Goal: Information Seeking & Learning: Learn about a topic

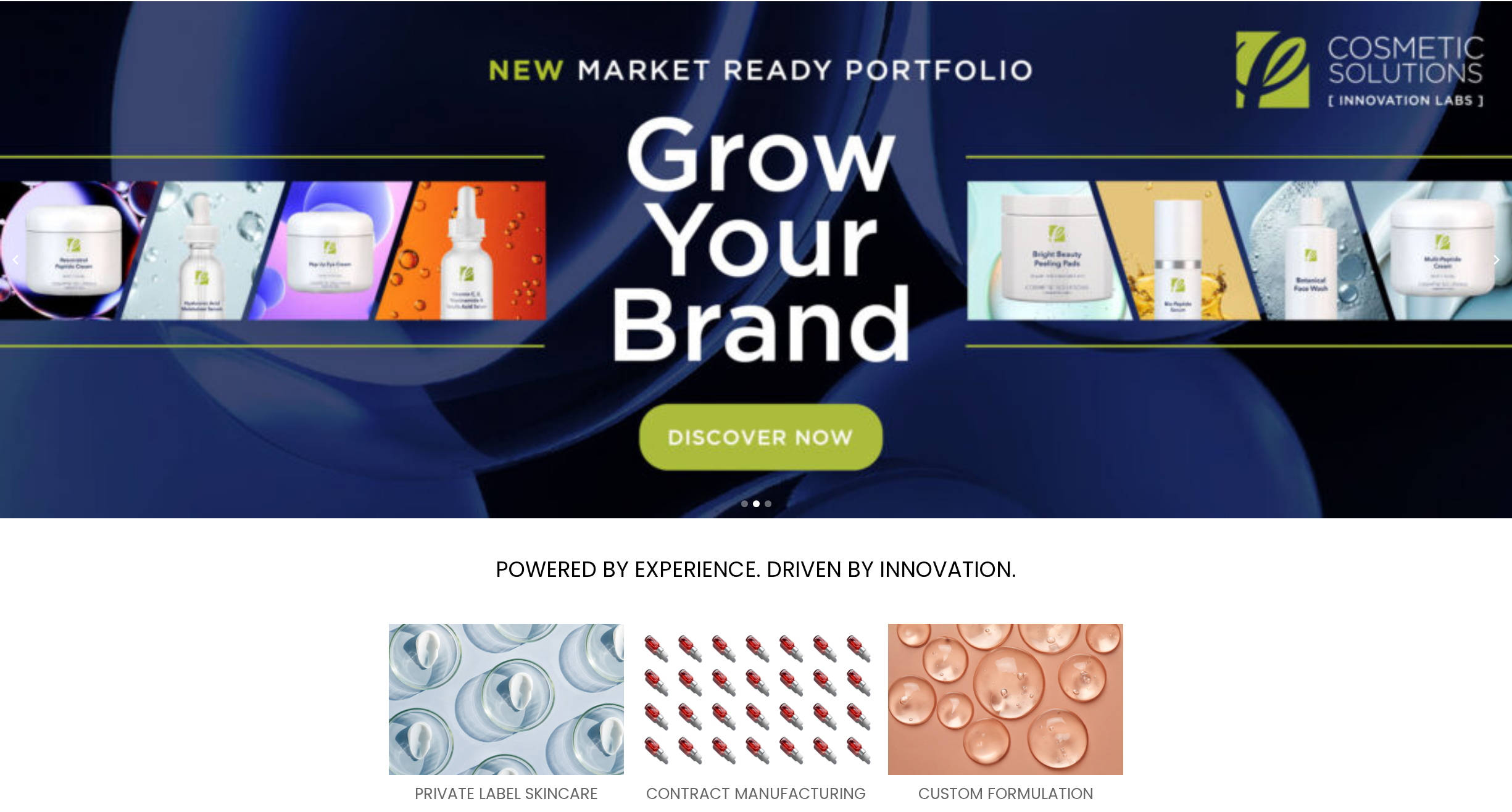
scroll to position [127, 0]
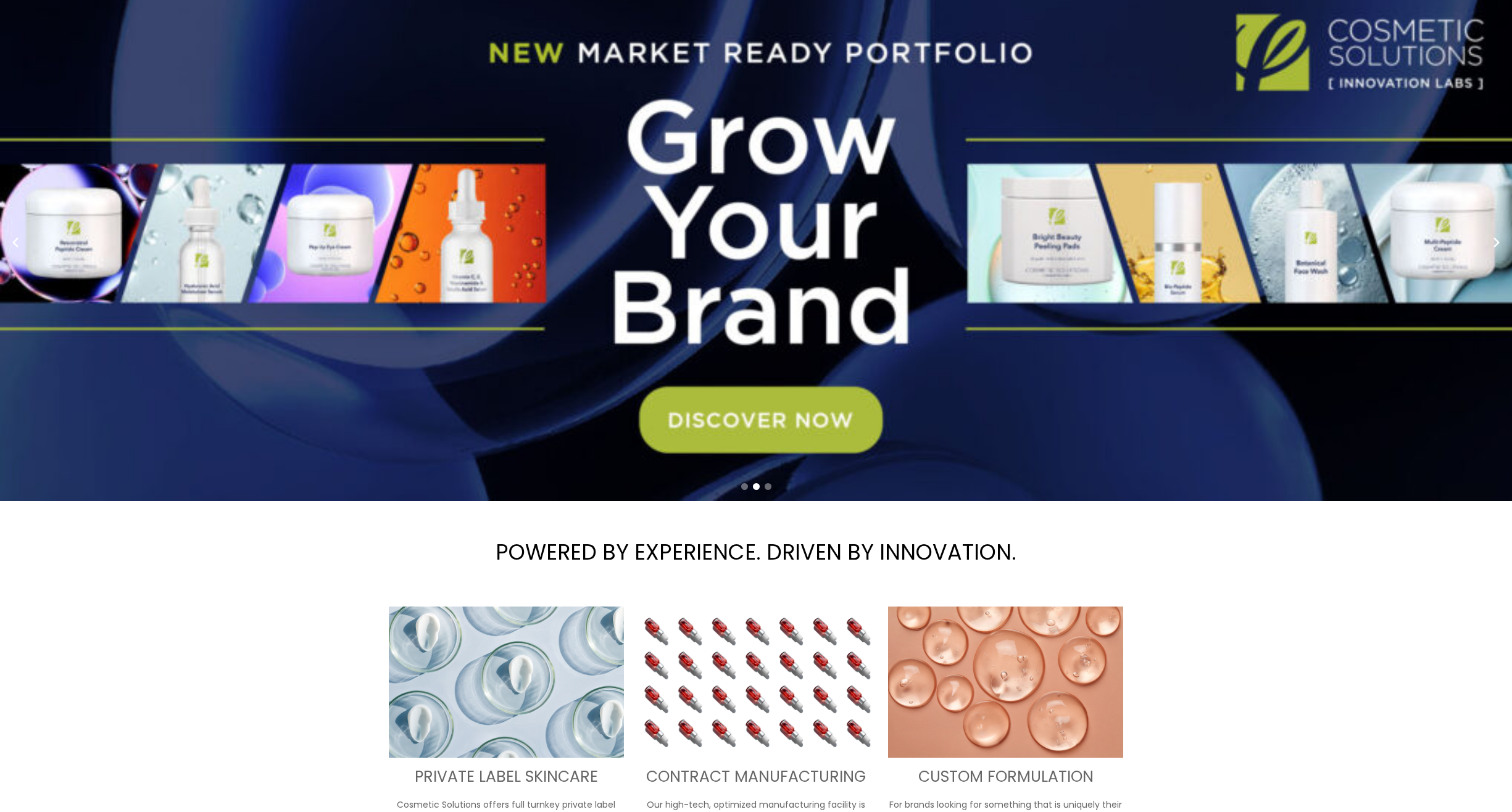
click at [743, 487] on span "Go to slide 1" at bounding box center [744, 486] width 6 height 6
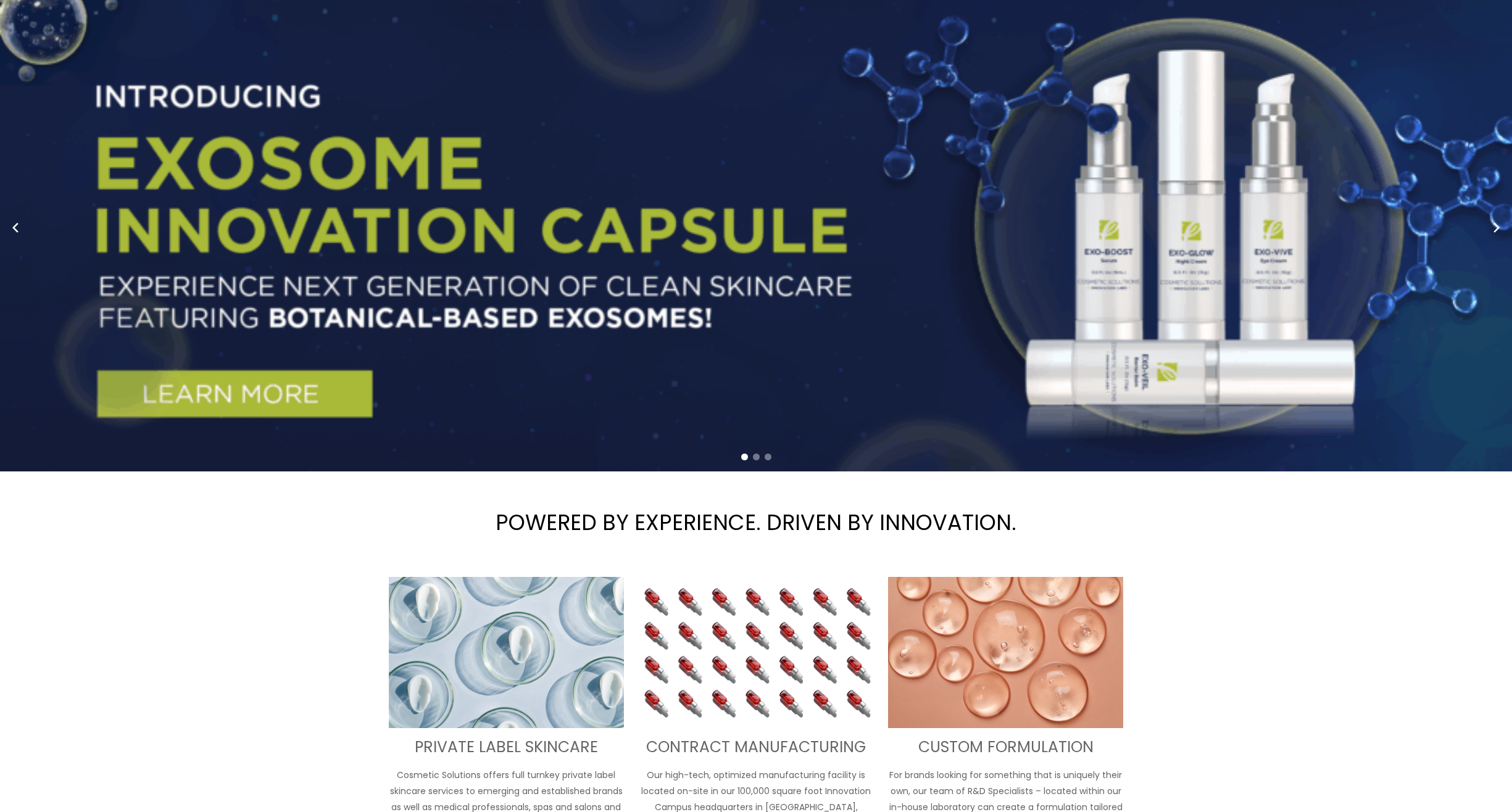
click at [754, 458] on span "Go to slide 2" at bounding box center [755, 457] width 6 height 6
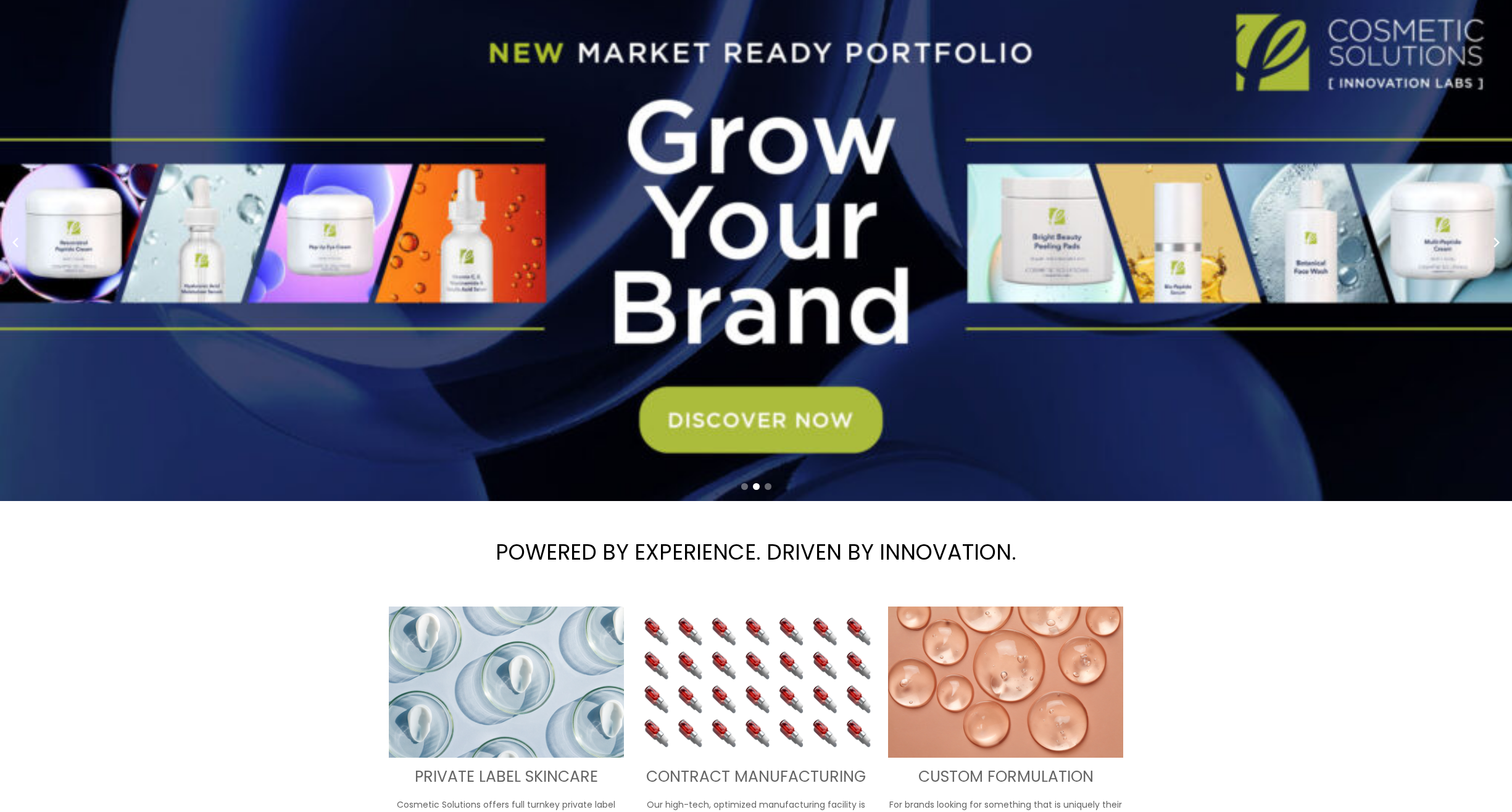
click at [768, 486] on span "Go to slide 3" at bounding box center [767, 486] width 6 height 6
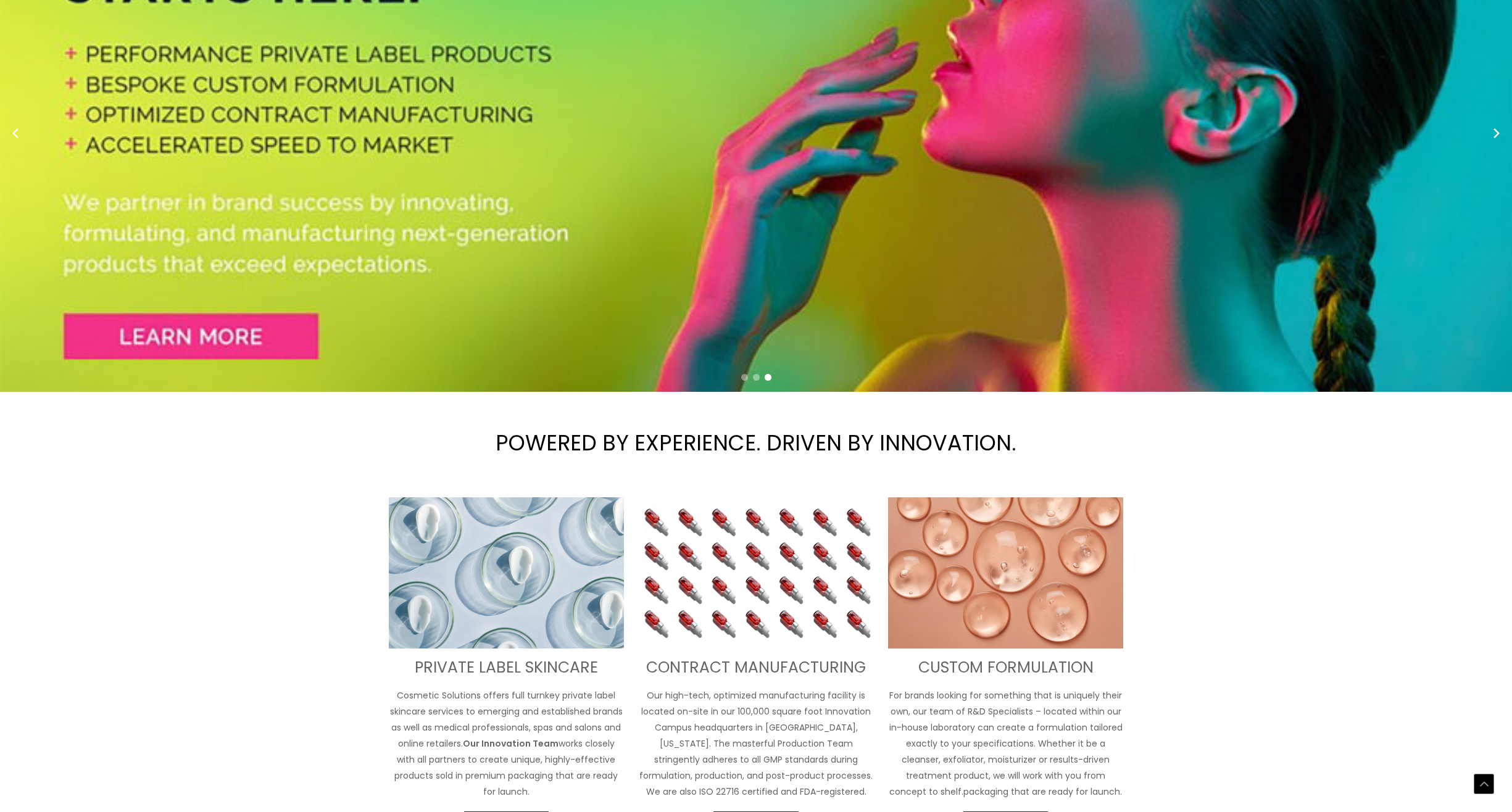
scroll to position [559, 0]
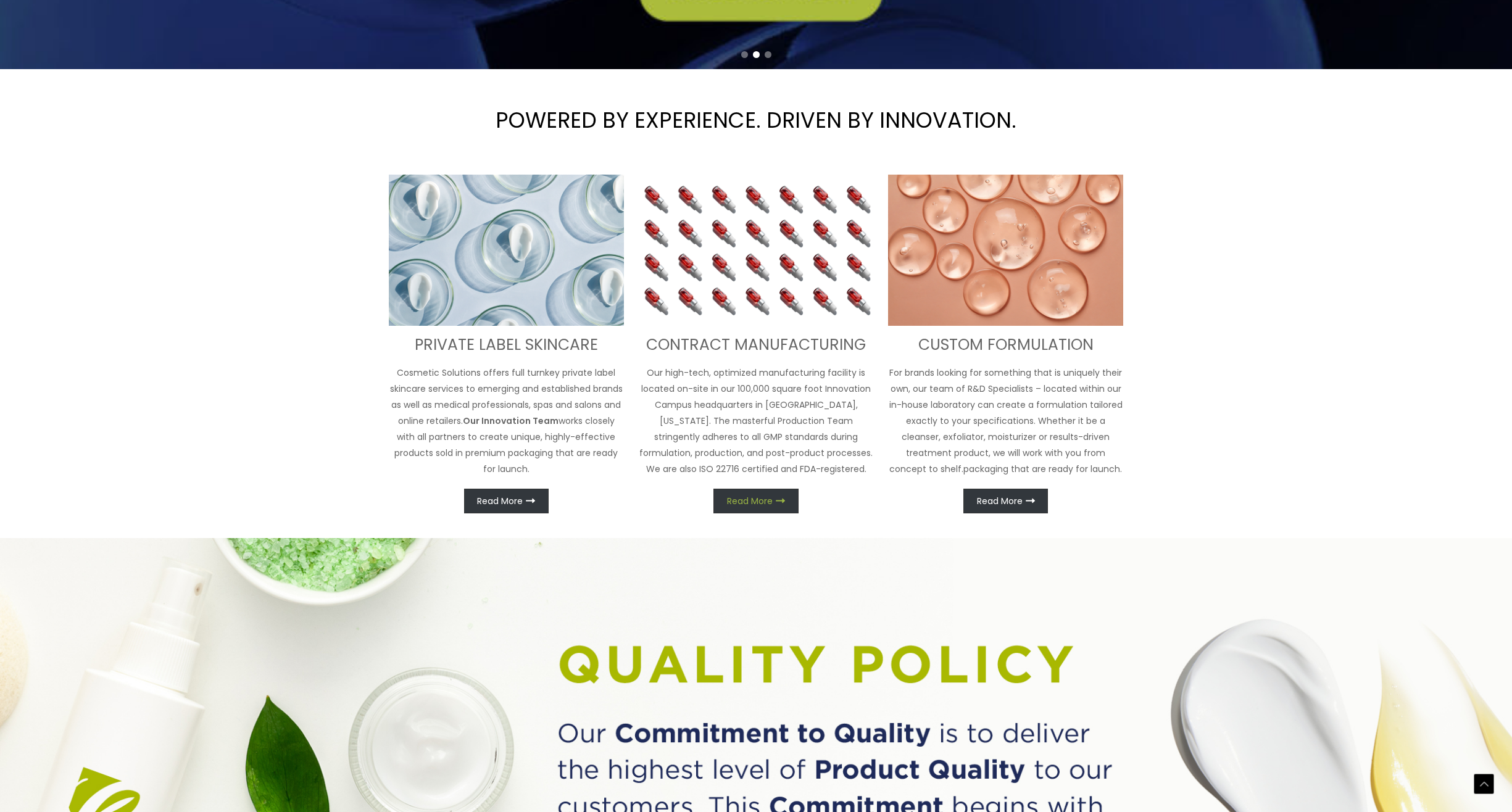
click at [765, 497] on span "Read More" at bounding box center [750, 500] width 46 height 8
click at [756, 474] on div "CONTRACT MANUFACTURING Our high-tech, optimized manufacturing facility is locat…" at bounding box center [756, 344] width 235 height 339
click at [761, 502] on span "Read More" at bounding box center [750, 500] width 46 height 8
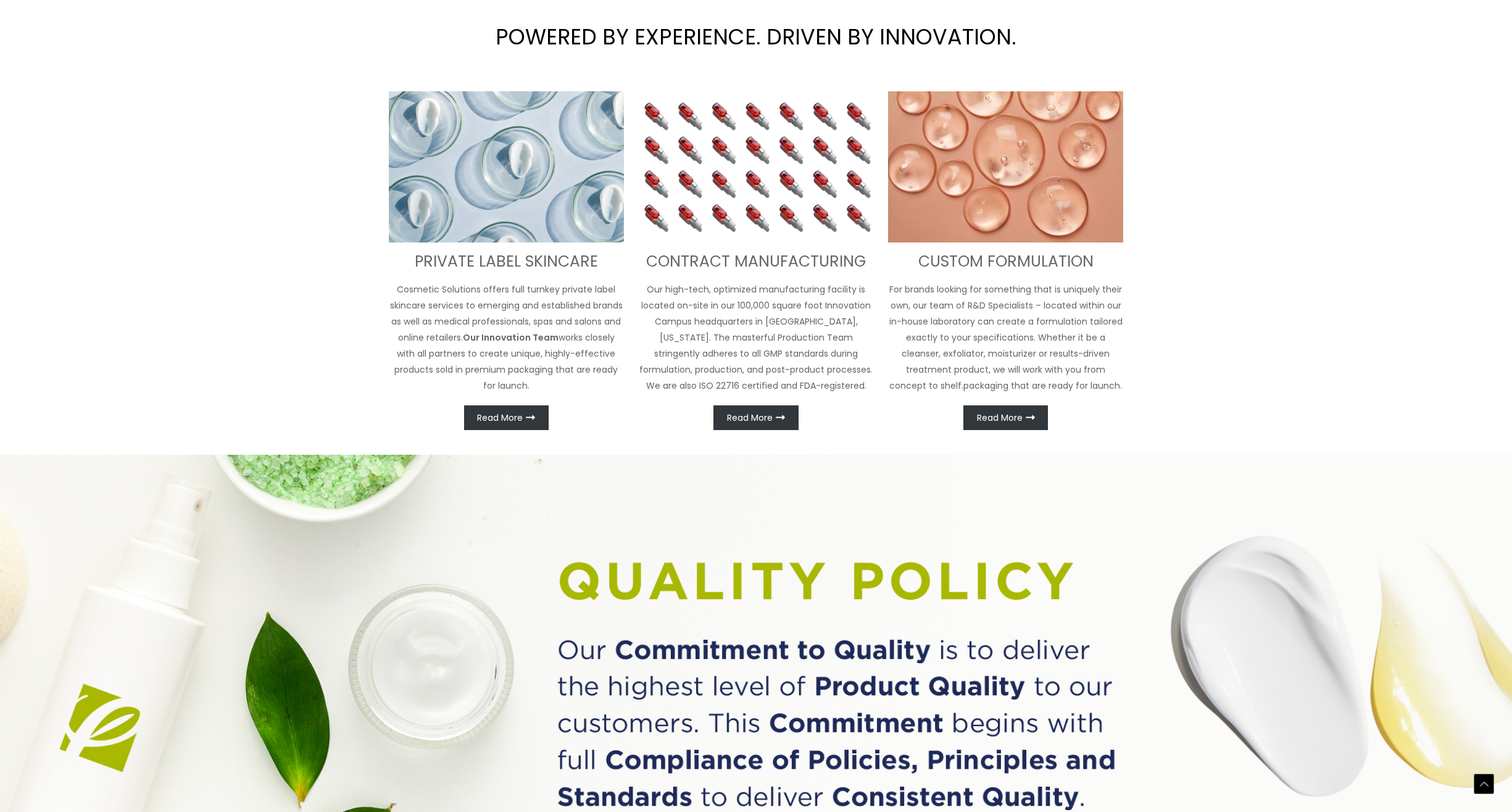
scroll to position [679, 0]
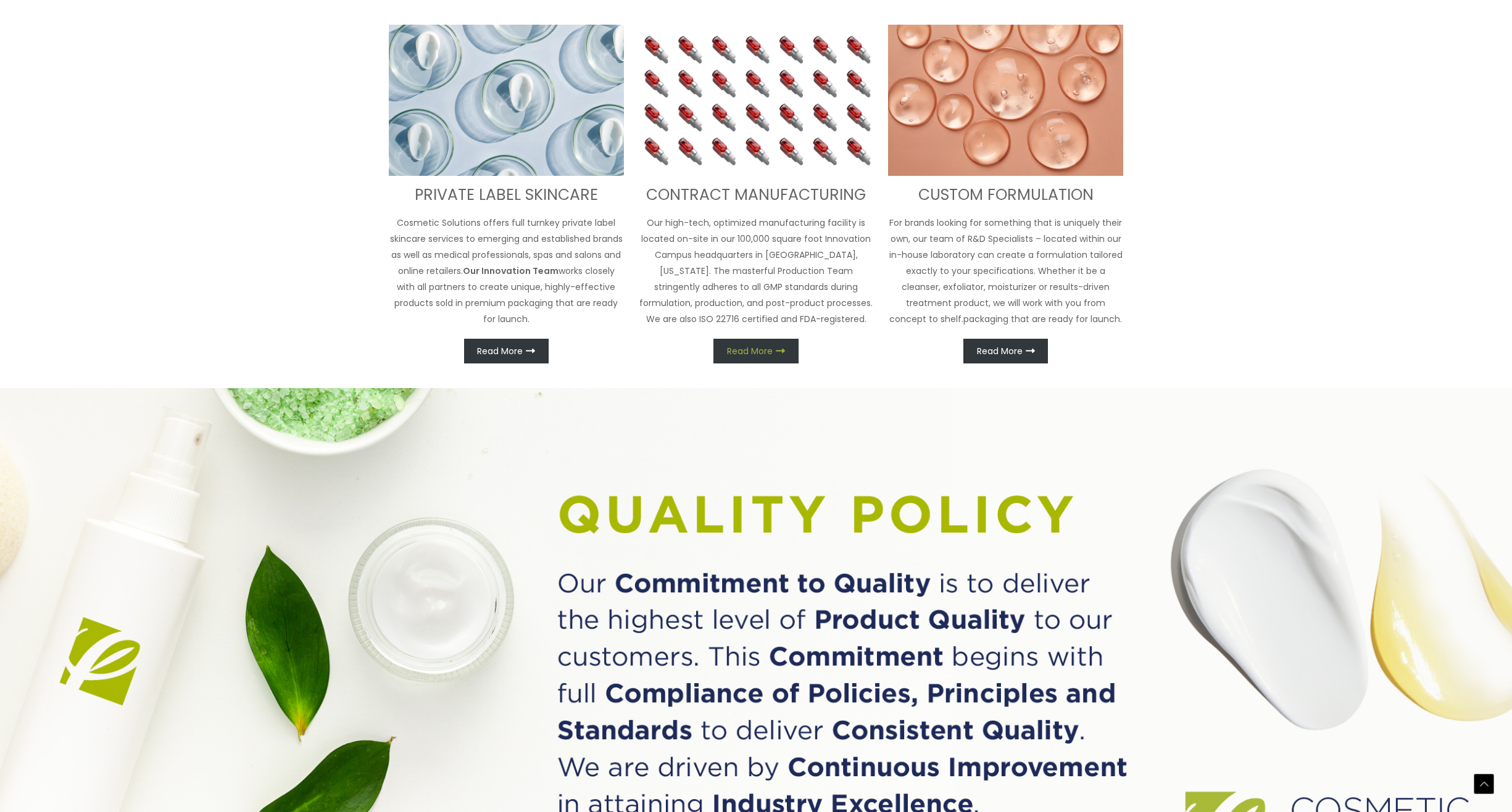
click at [762, 355] on span "Read More" at bounding box center [750, 351] width 46 height 8
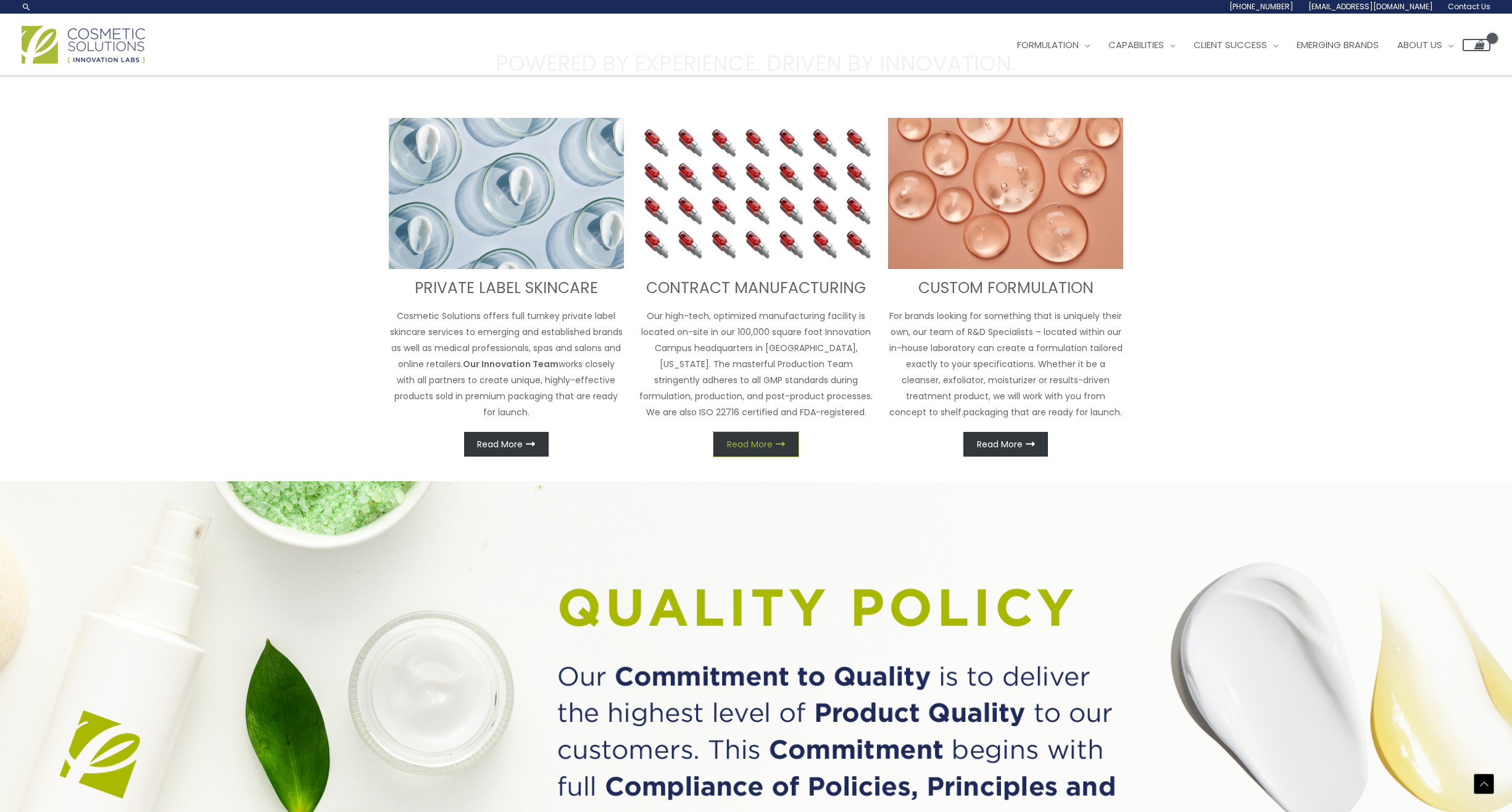
scroll to position [523, 0]
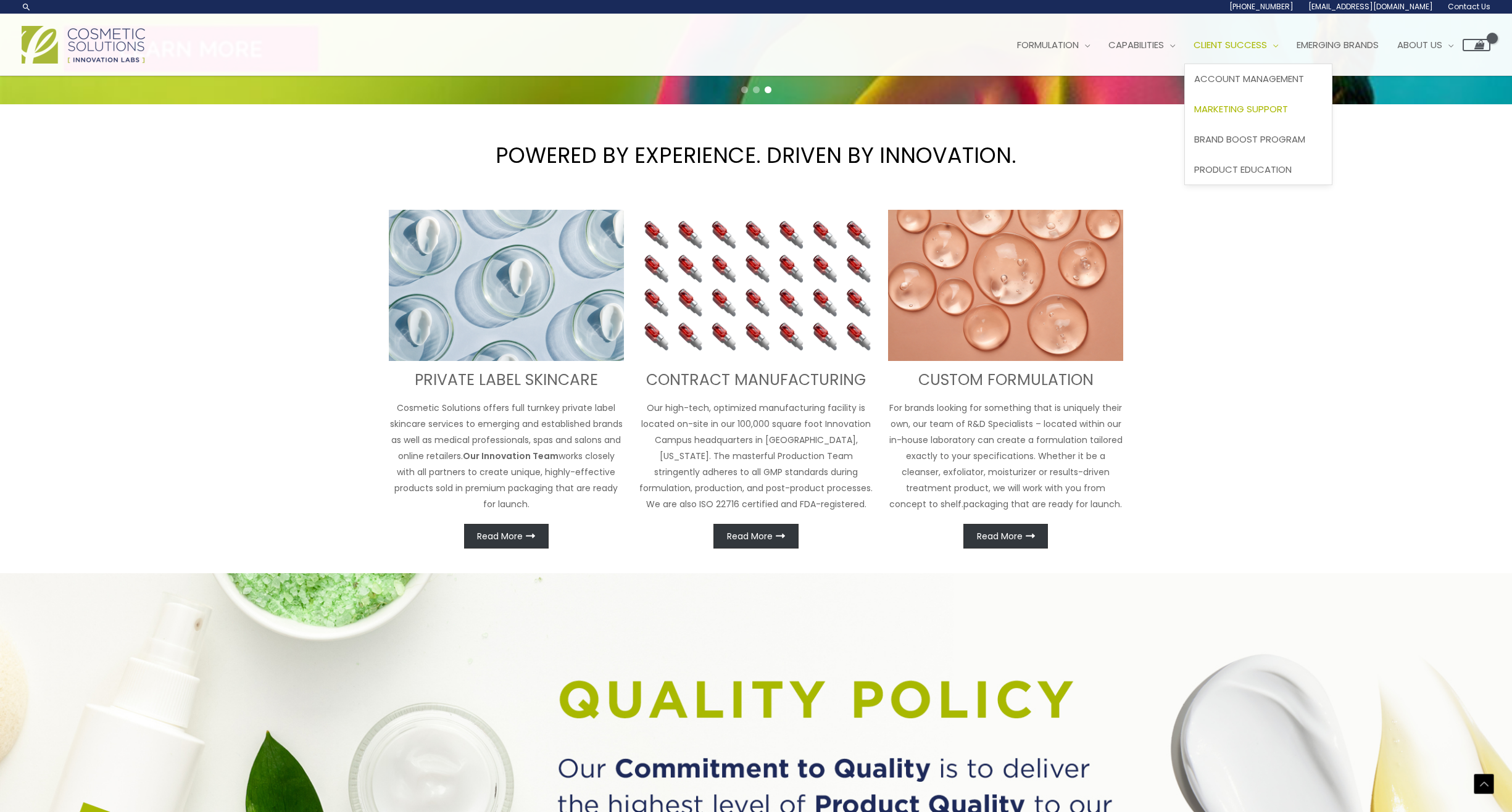
click at [1246, 107] on span "Marketing Support" at bounding box center [1241, 108] width 94 height 13
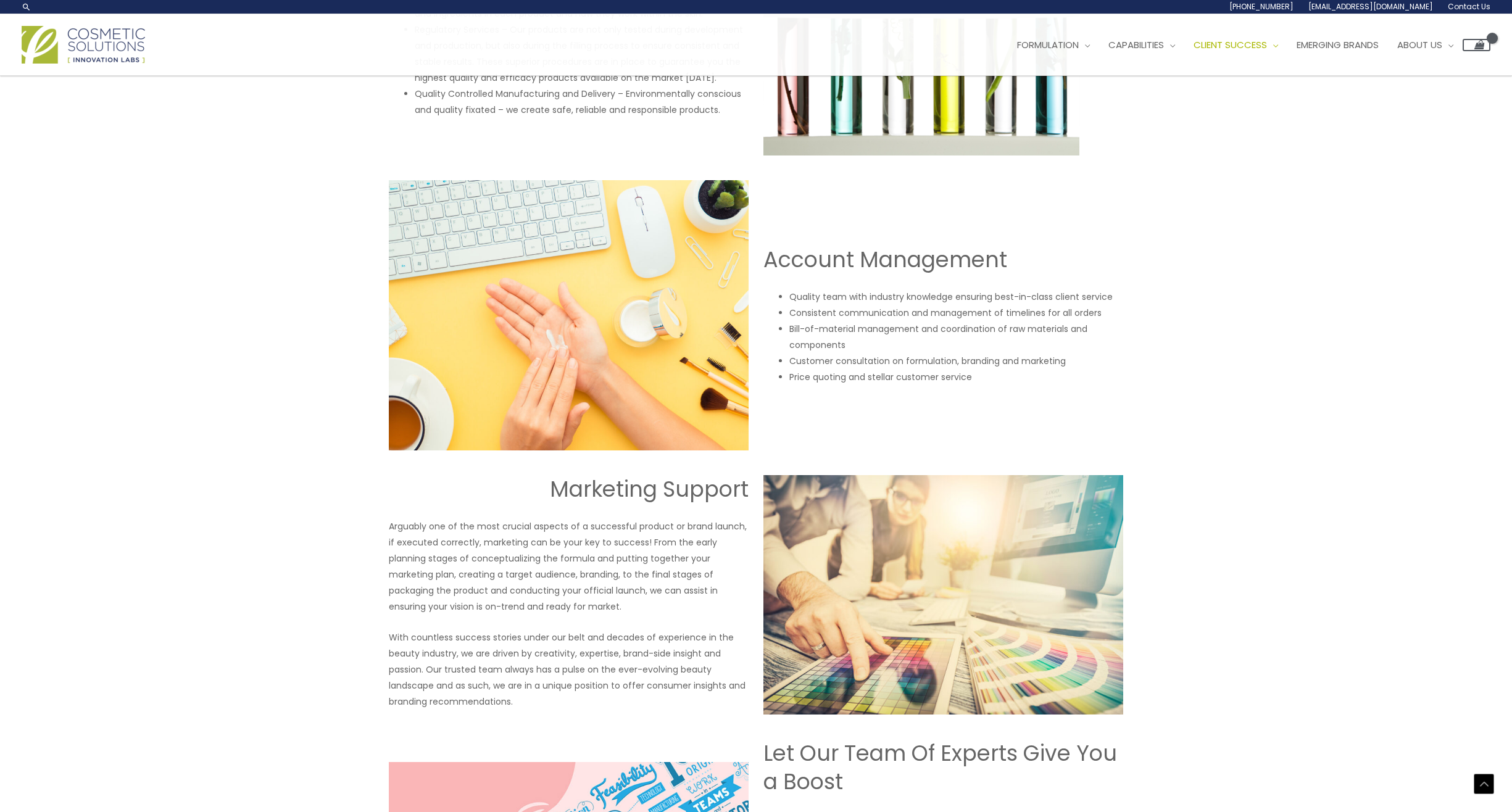
scroll to position [902, 0]
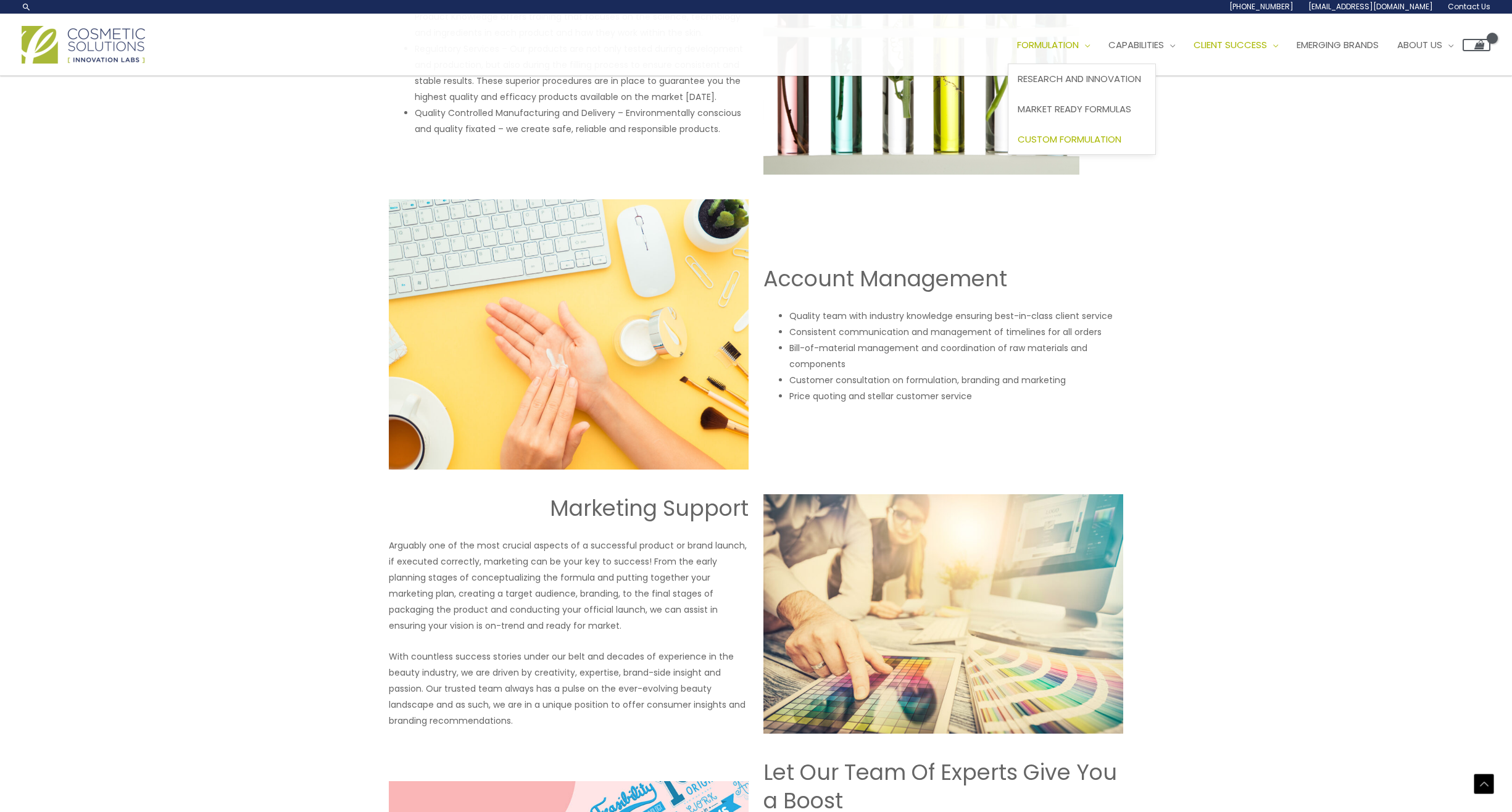
click at [1084, 137] on span "Custom Formulation" at bounding box center [1069, 139] width 104 height 13
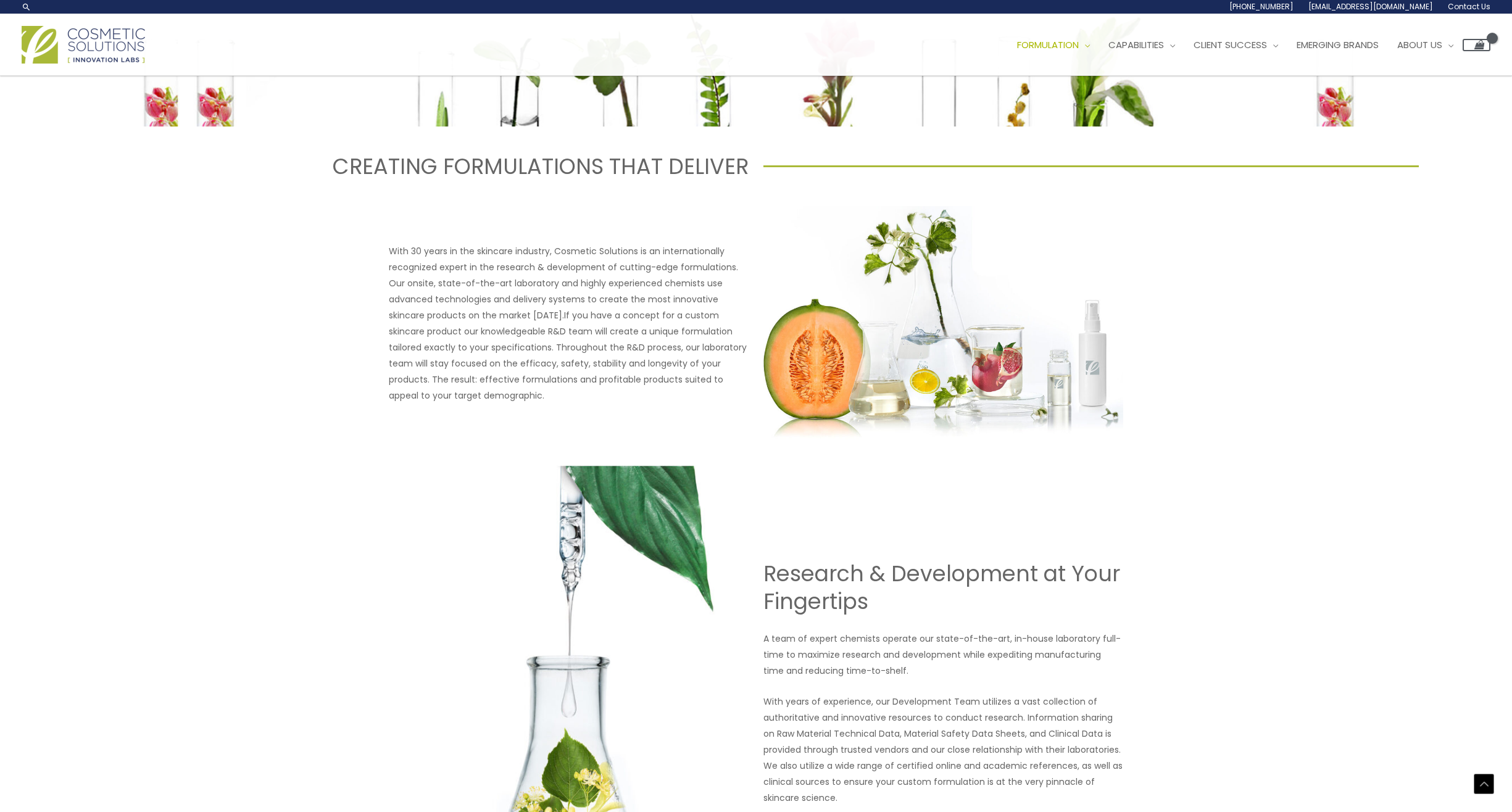
scroll to position [340, 0]
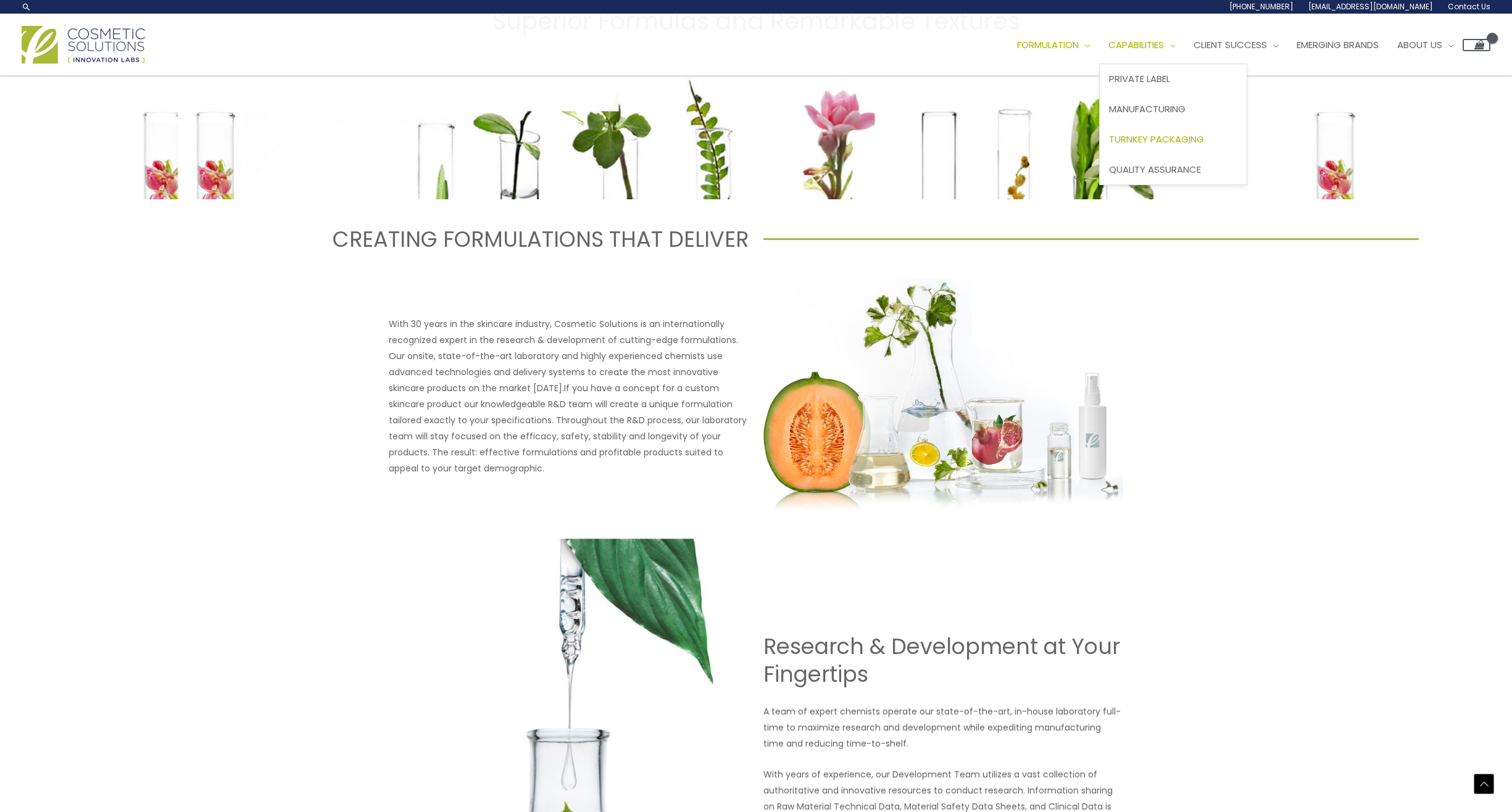
click at [1153, 137] on span "Turnkey Packaging" at bounding box center [1156, 139] width 95 height 13
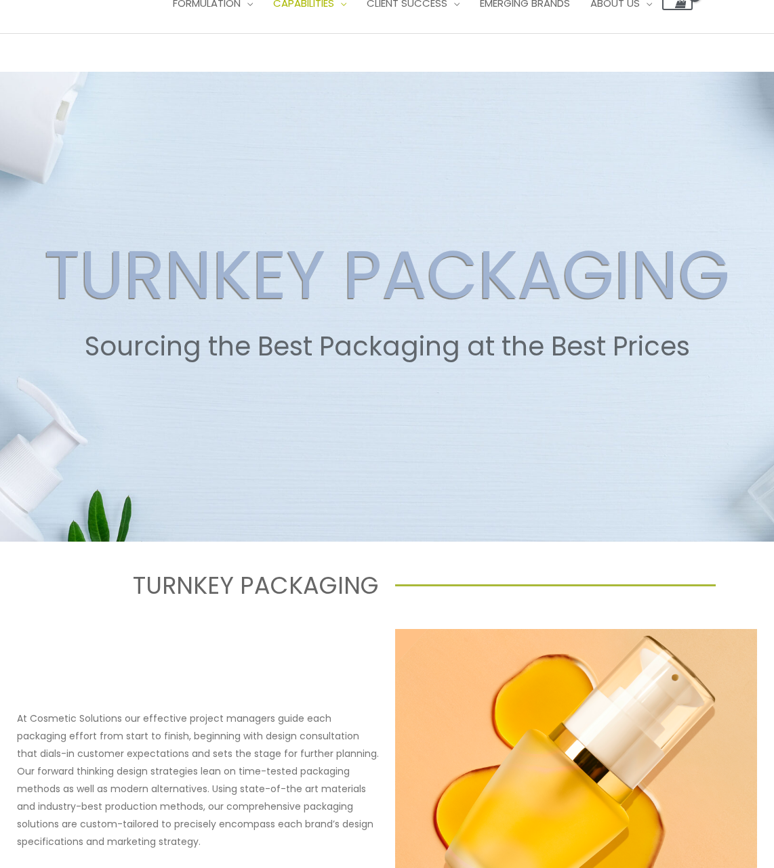
scroll to position [19, 0]
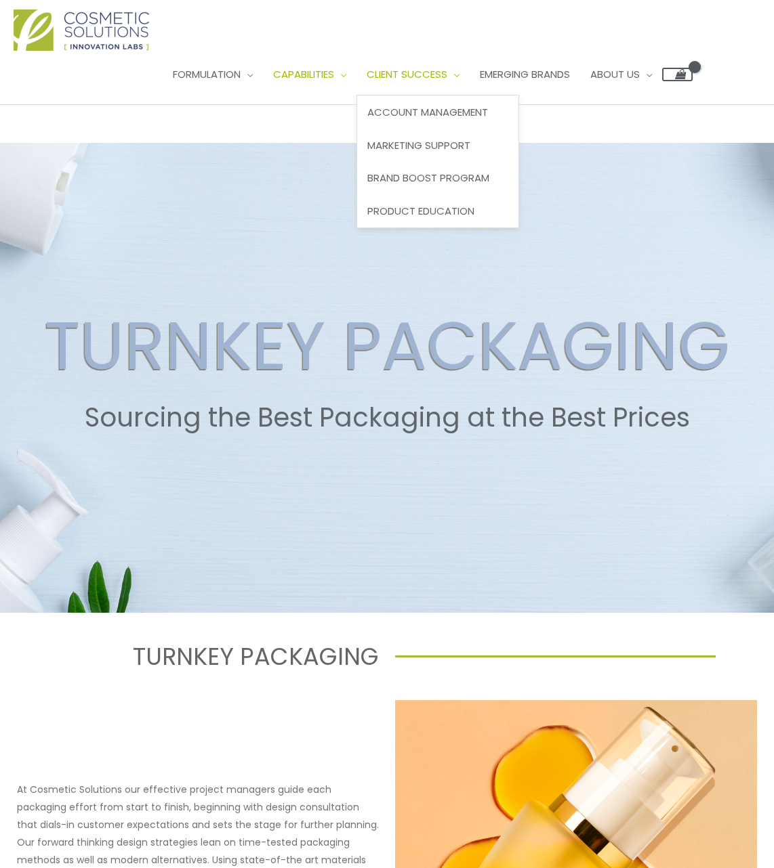
click at [429, 67] on span "Client Success" at bounding box center [406, 74] width 81 height 14
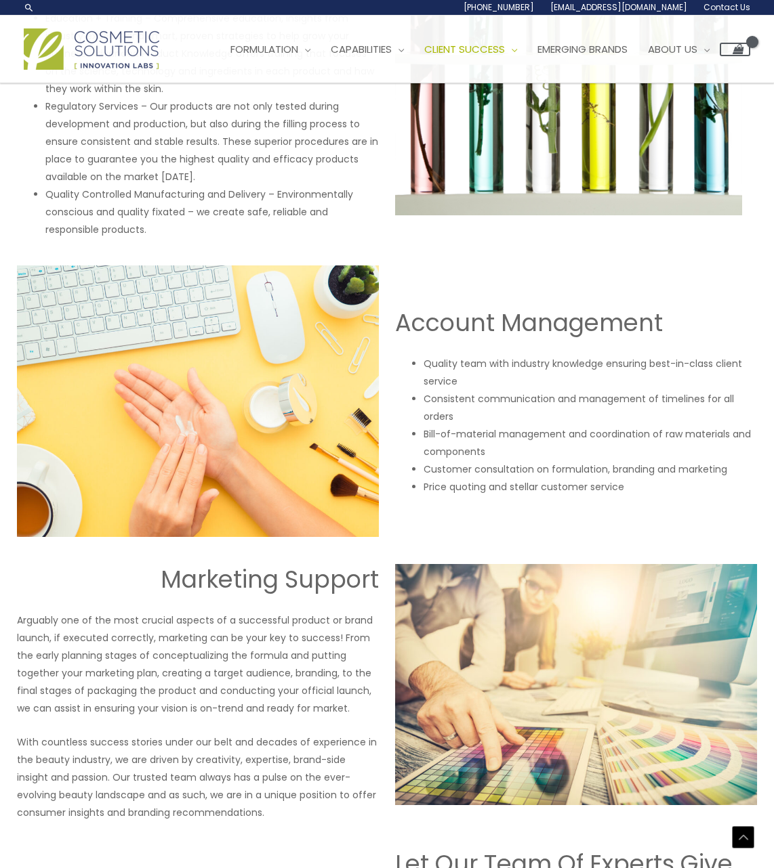
scroll to position [668, 0]
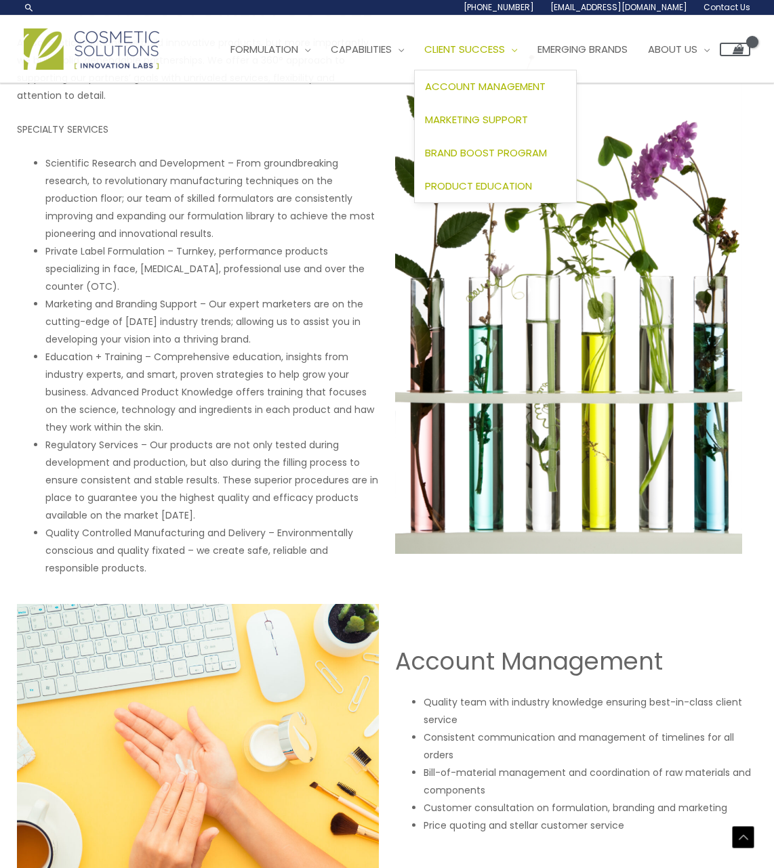
click at [484, 186] on span "Product Education" at bounding box center [478, 186] width 107 height 14
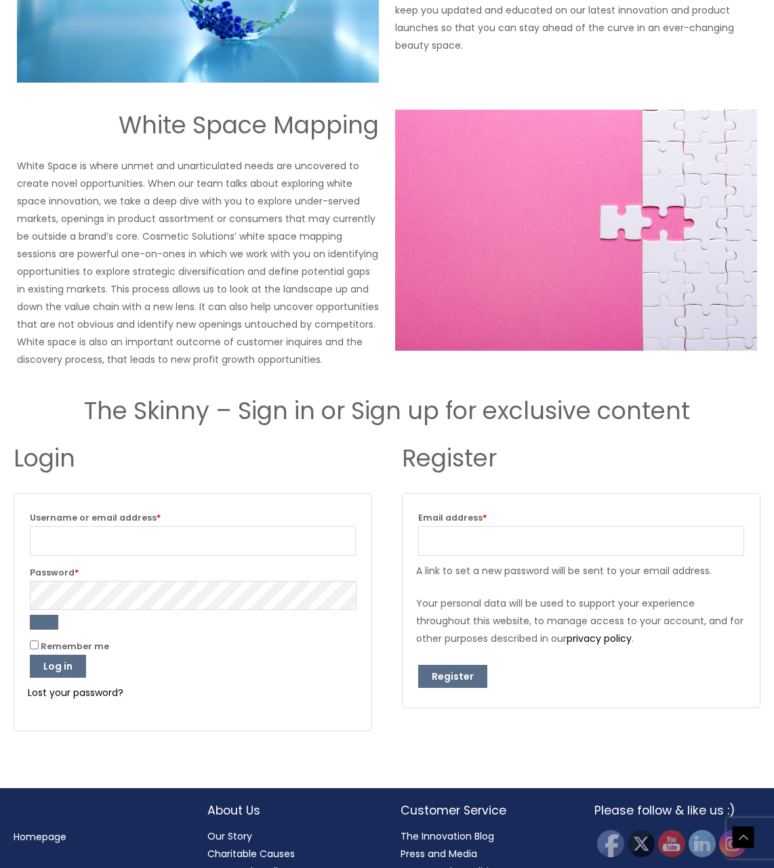
scroll to position [1238, 0]
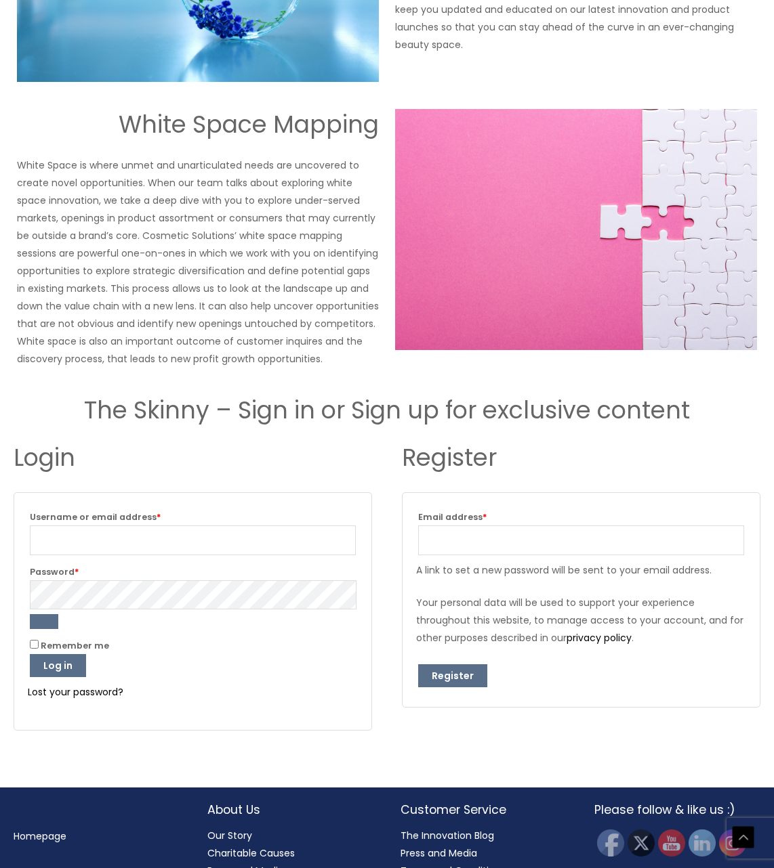
click at [437, 847] on link "Press and Media" at bounding box center [438, 854] width 77 height 14
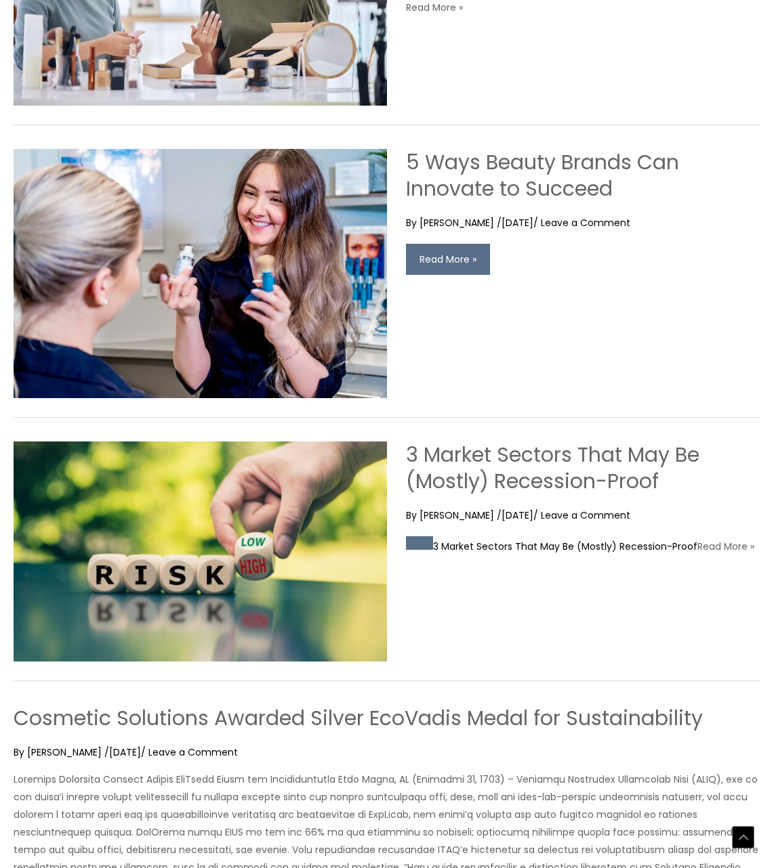
scroll to position [948, 0]
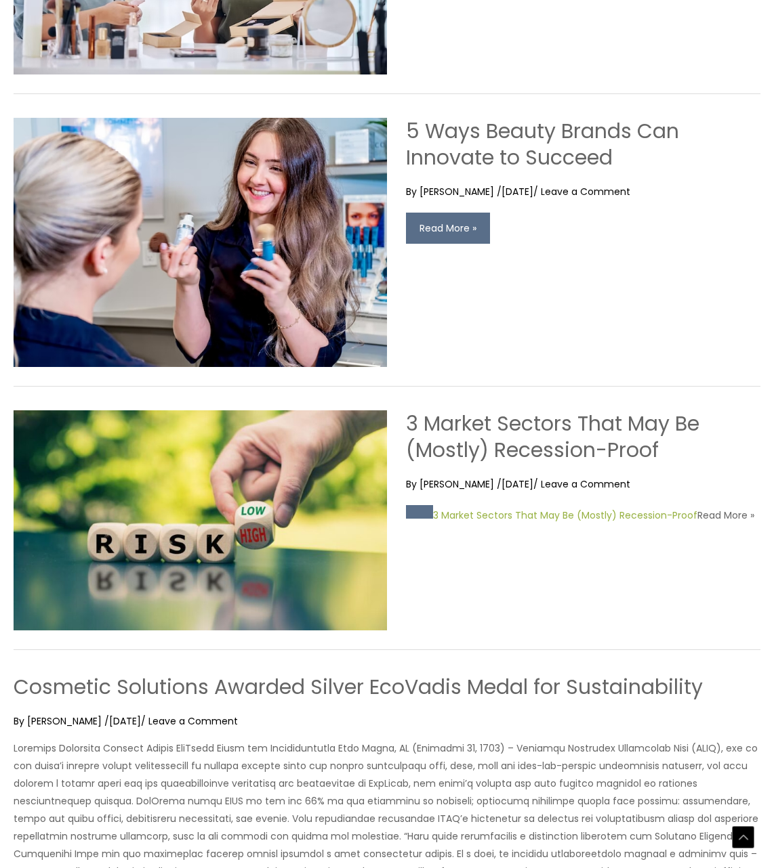
click at [515, 507] on link "3 Market Sectors That May Be (Mostly) Recession-Proof" at bounding box center [565, 516] width 264 height 18
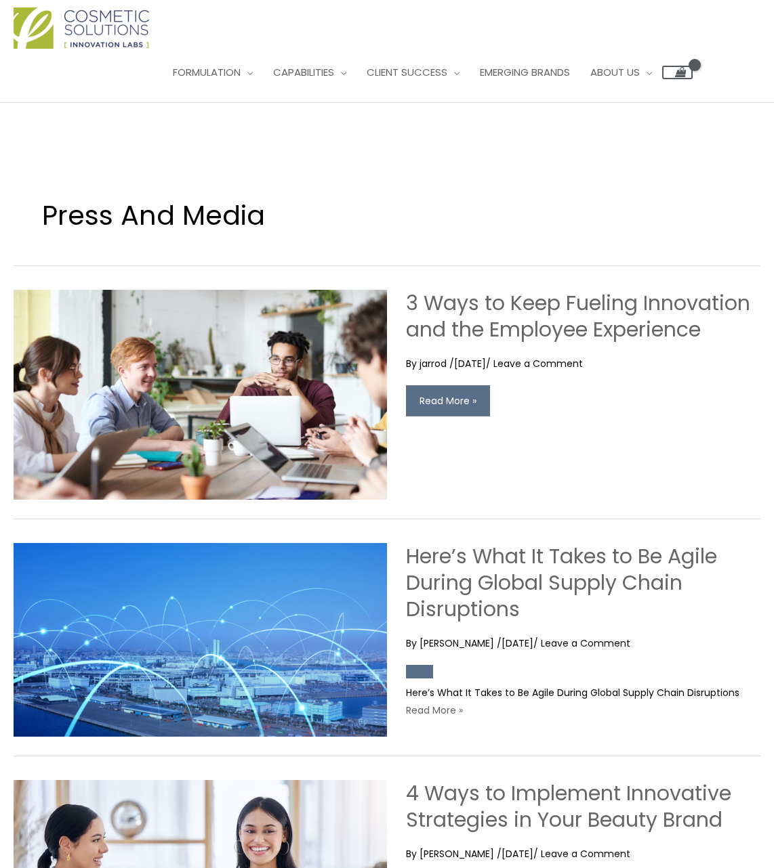
scroll to position [0, 0]
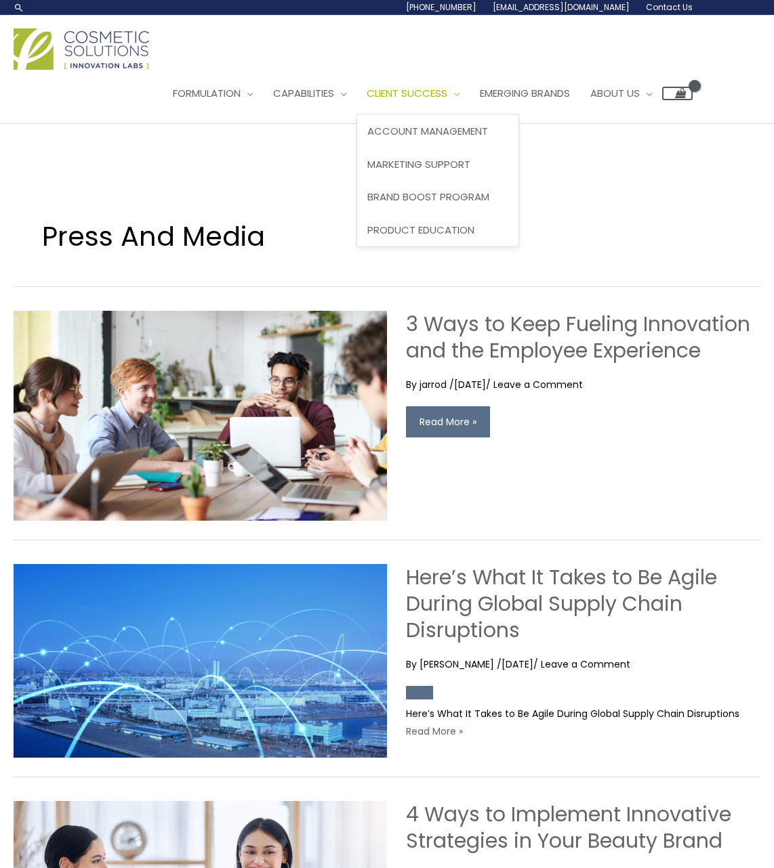
click at [429, 86] on span "Client Success" at bounding box center [406, 93] width 81 height 14
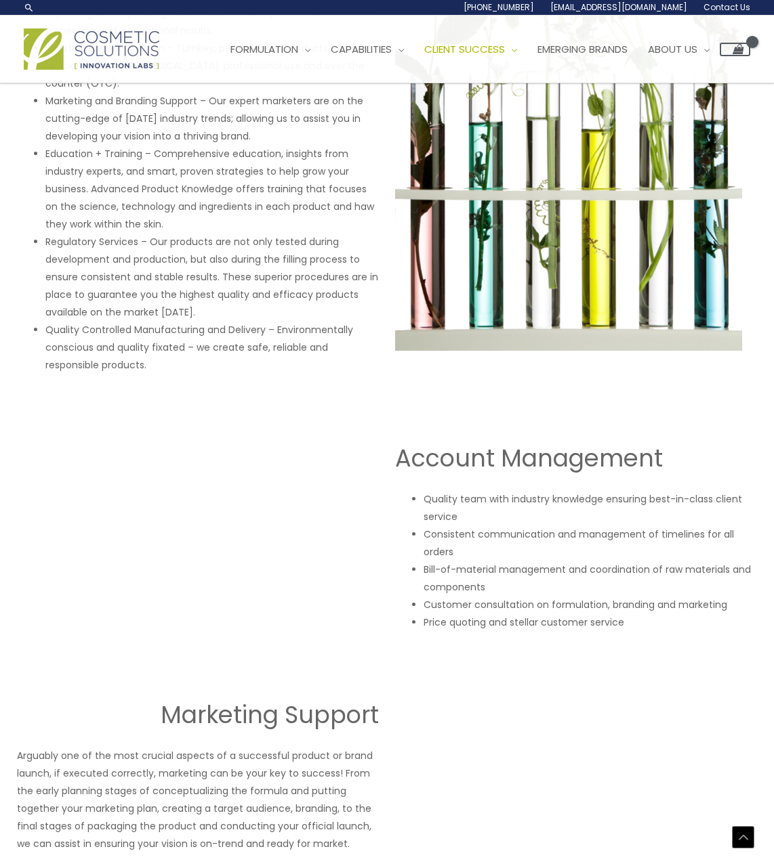
scroll to position [465, 0]
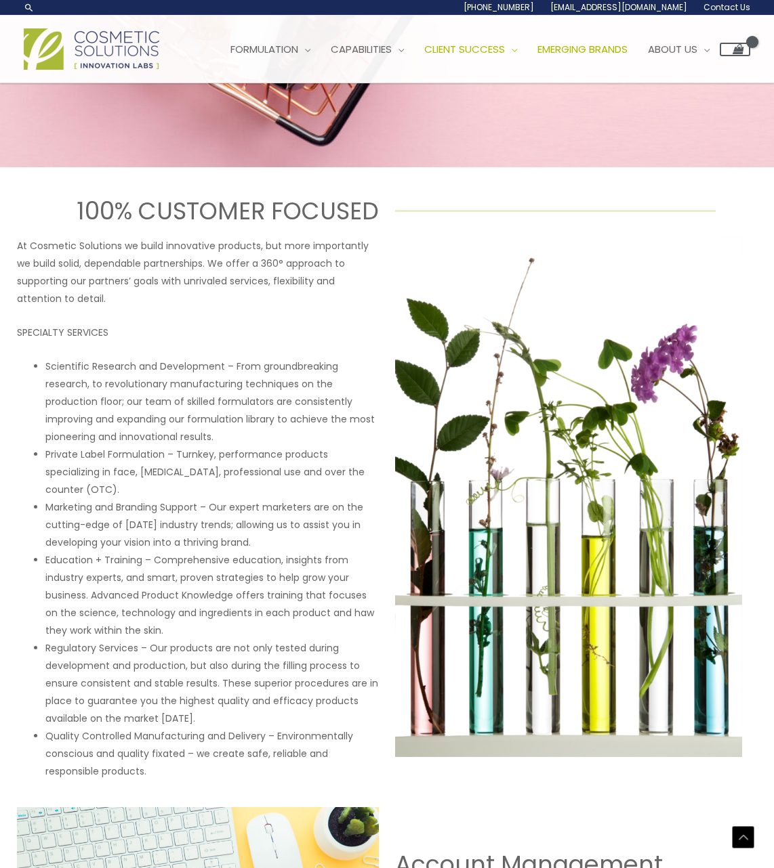
click at [627, 46] on span "Emerging Brands" at bounding box center [582, 49] width 90 height 14
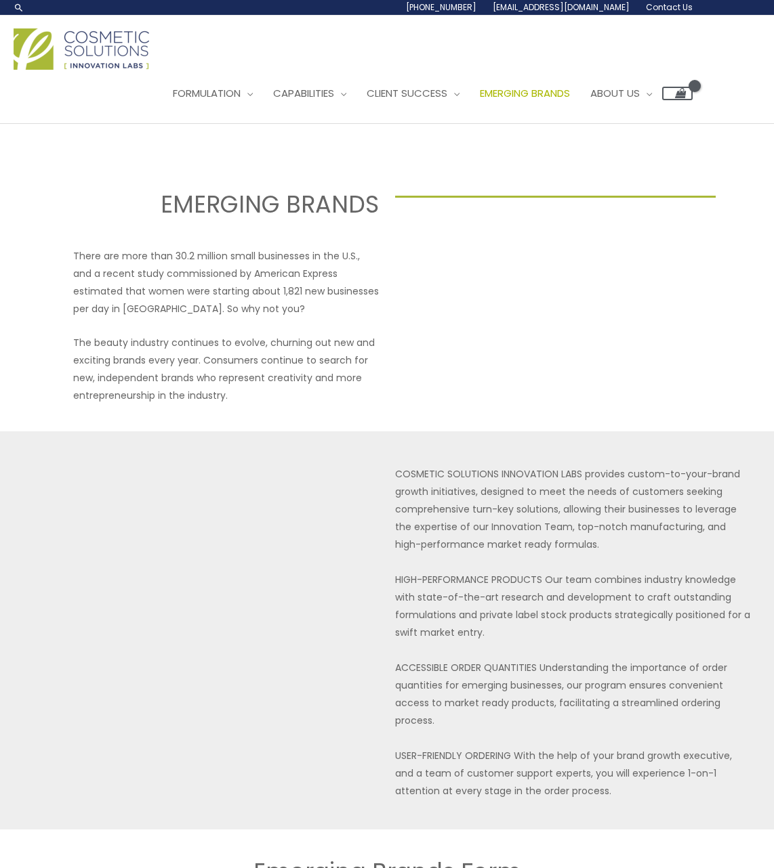
select select
click at [647, 124] on span "Our Story" at bounding box center [619, 131] width 56 height 14
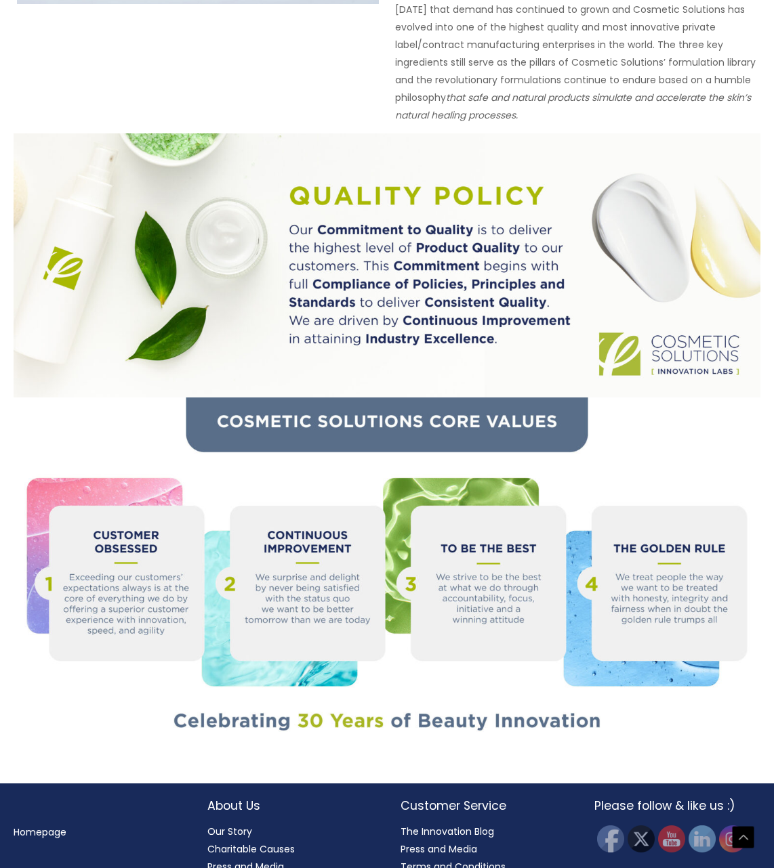
scroll to position [1096, 0]
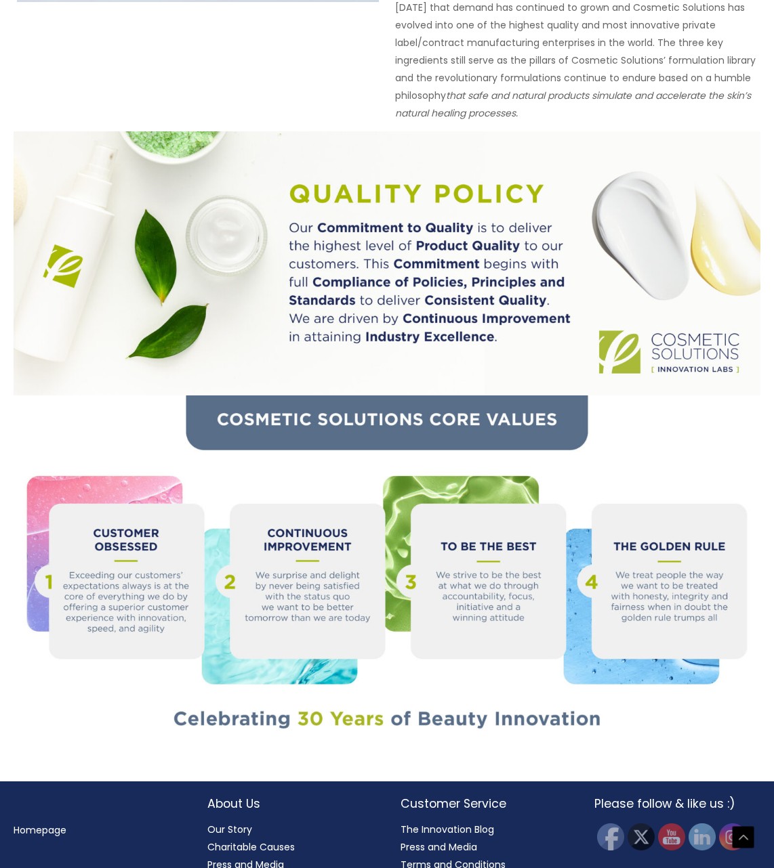
click at [241, 858] on link "Press and Media" at bounding box center [245, 865] width 77 height 14
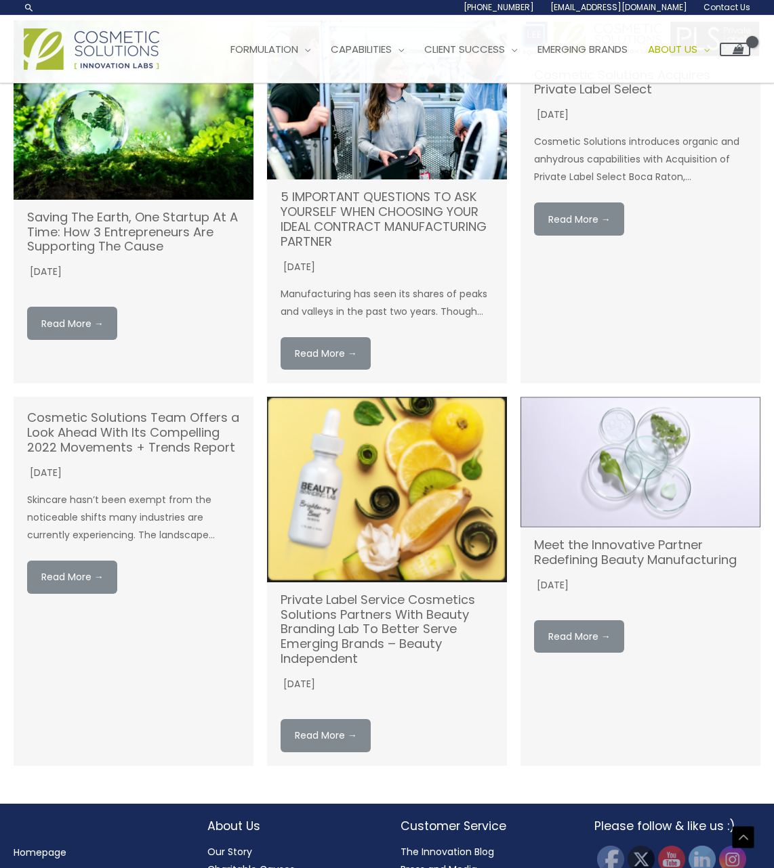
scroll to position [1026, 0]
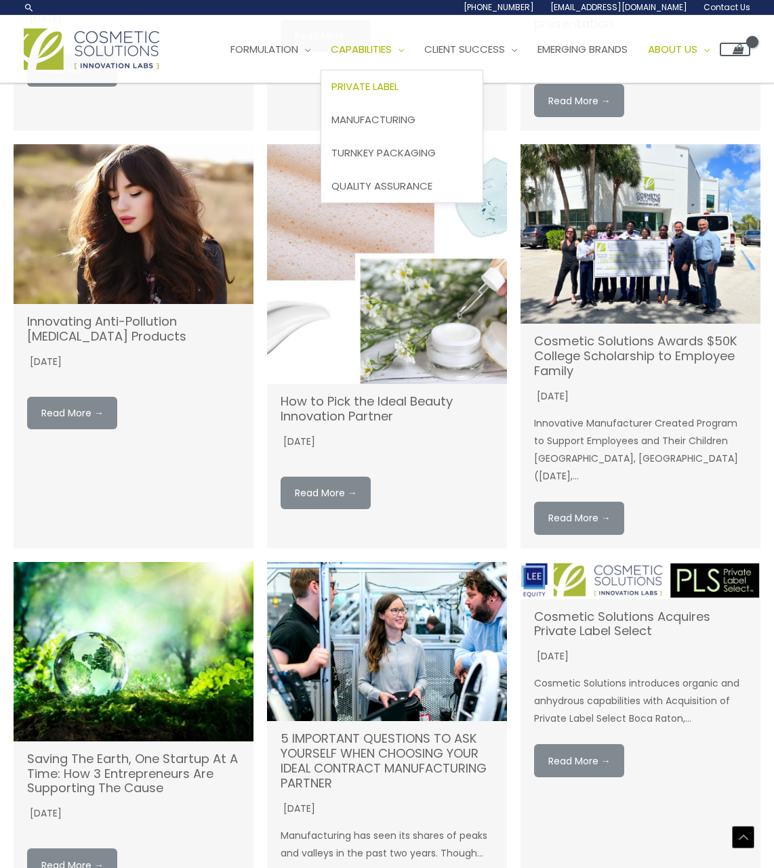
click at [377, 86] on span "Private Label" at bounding box center [364, 86] width 67 height 14
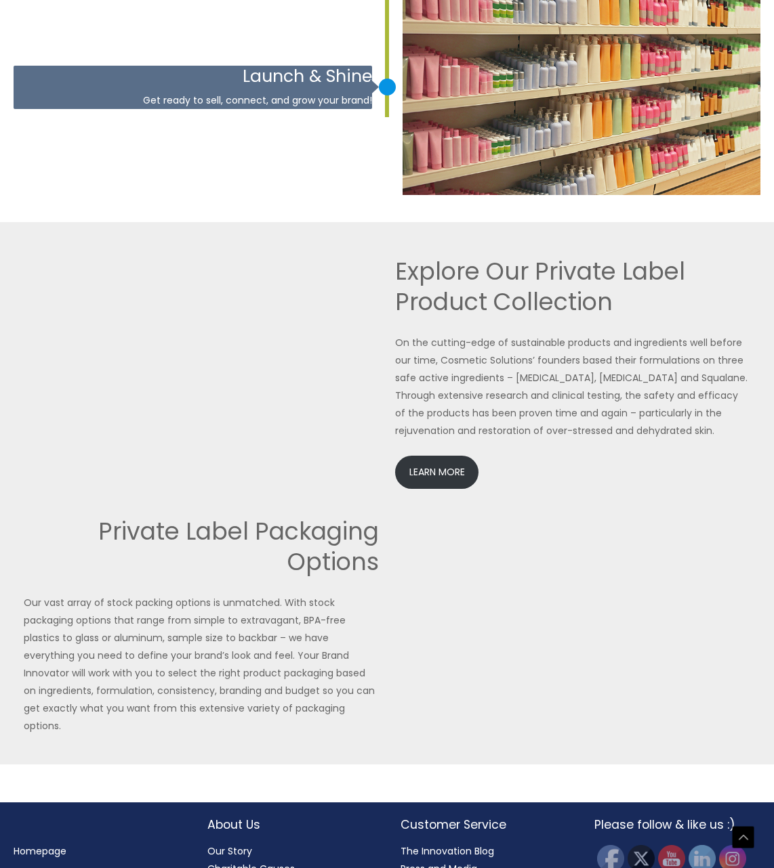
scroll to position [2675, 0]
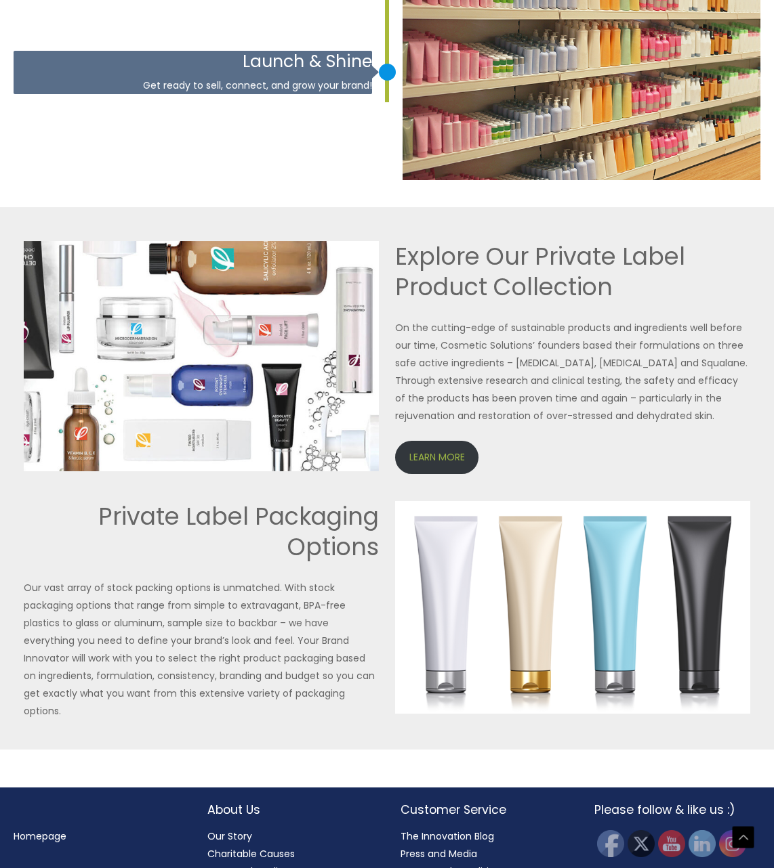
click at [431, 441] on link "LEARN MORE" at bounding box center [436, 457] width 83 height 33
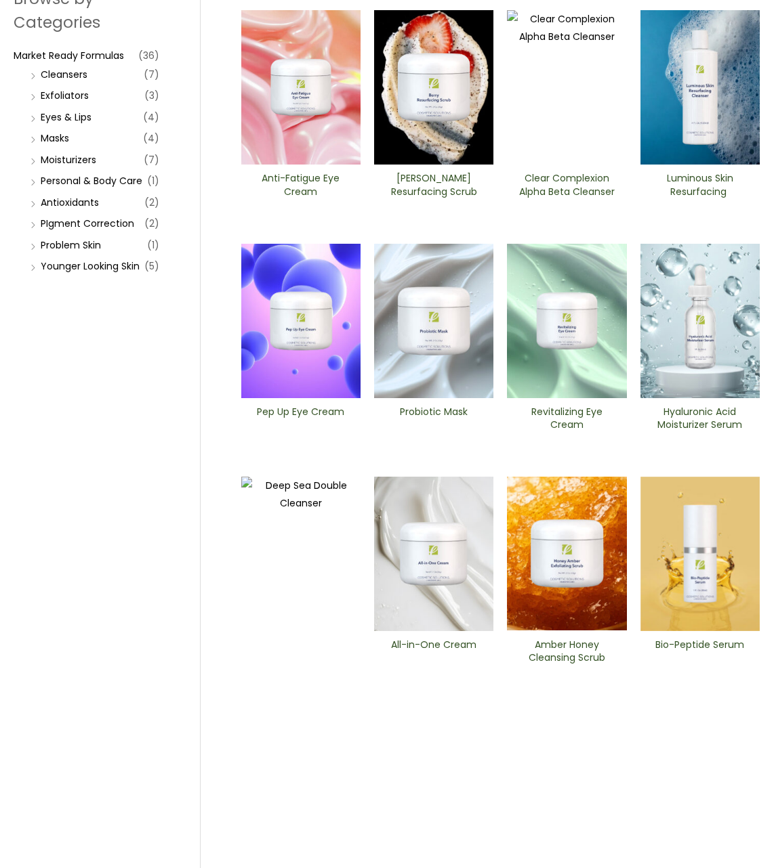
scroll to position [239, 0]
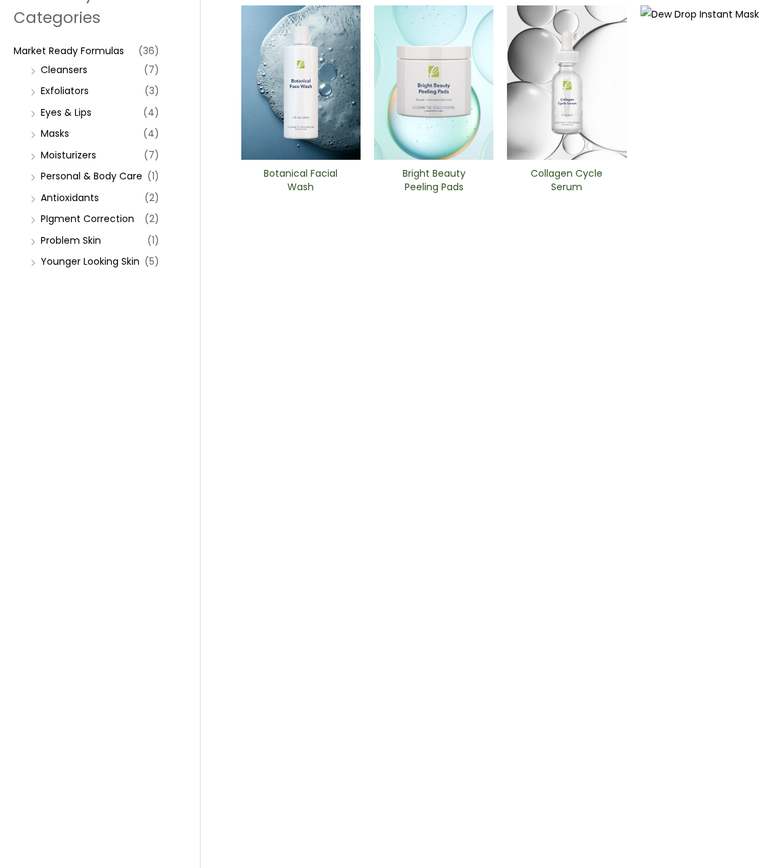
scroll to position [239, 0]
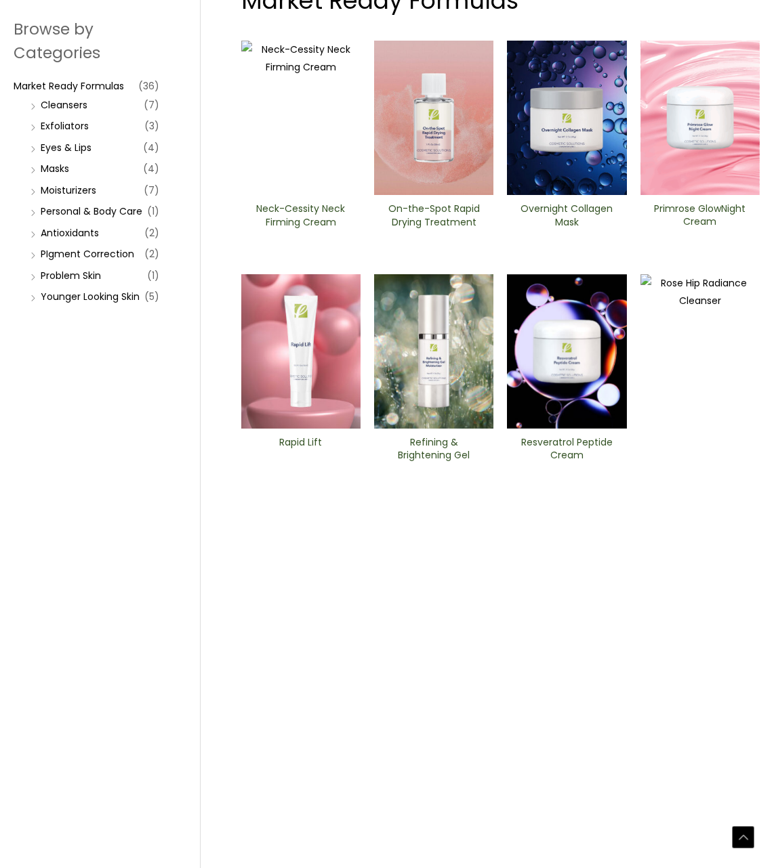
scroll to position [239, 0]
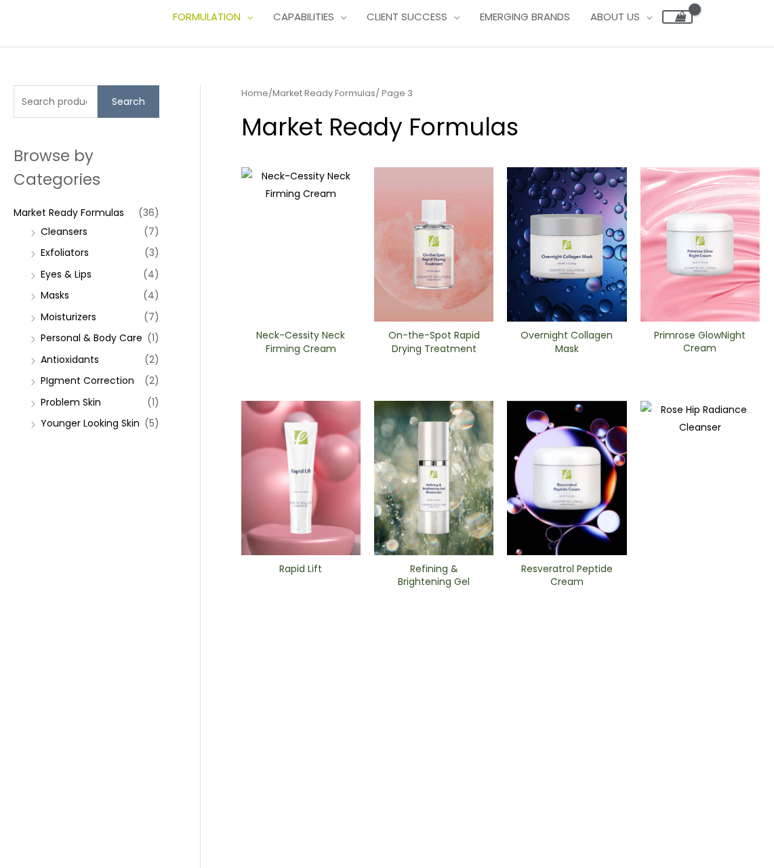
scroll to position [0, 0]
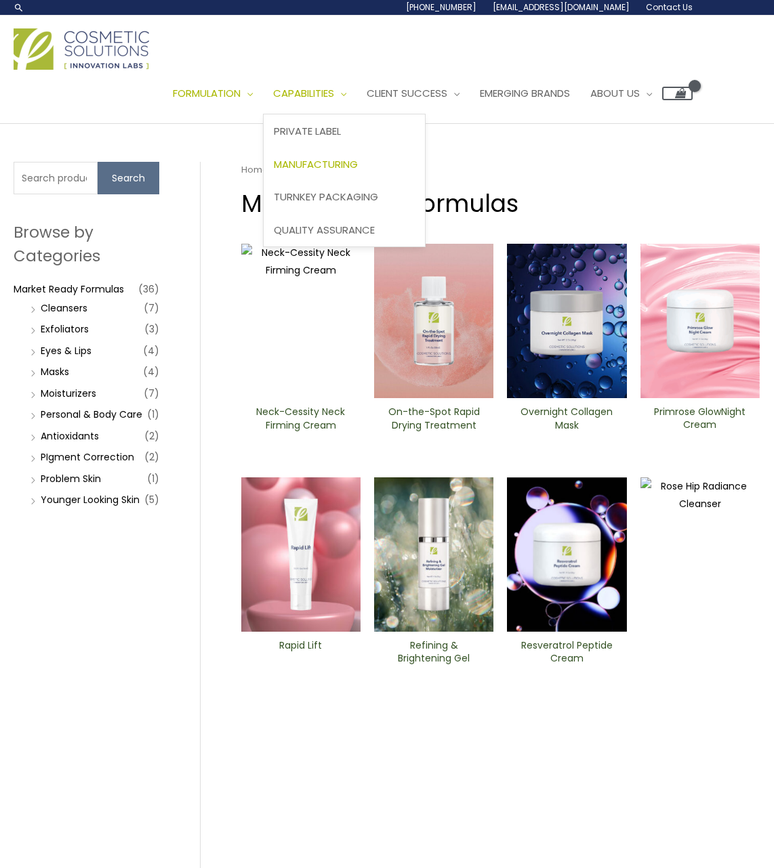
click at [335, 157] on span "Manufacturing" at bounding box center [316, 164] width 84 height 14
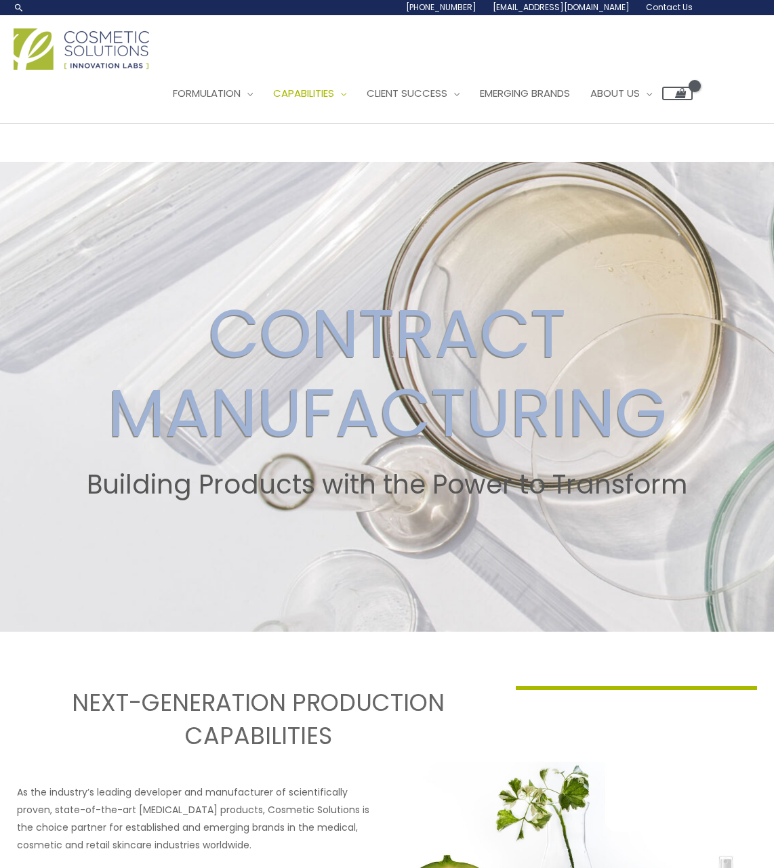
click at [81, 49] on img at bounding box center [81, 48] width 135 height 41
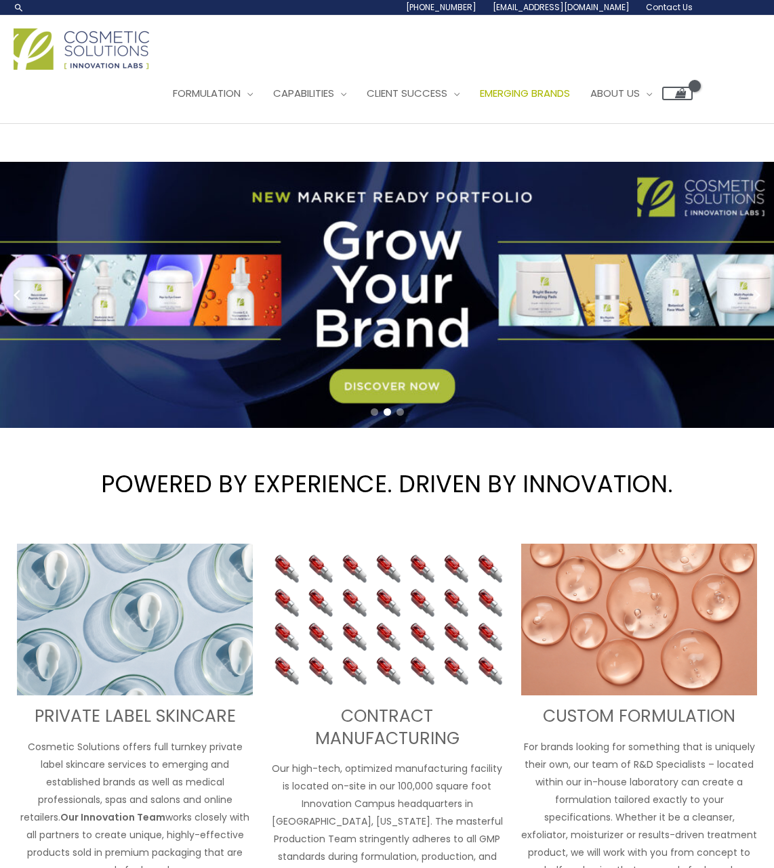
click at [566, 86] on span "Emerging Brands" at bounding box center [525, 93] width 90 height 14
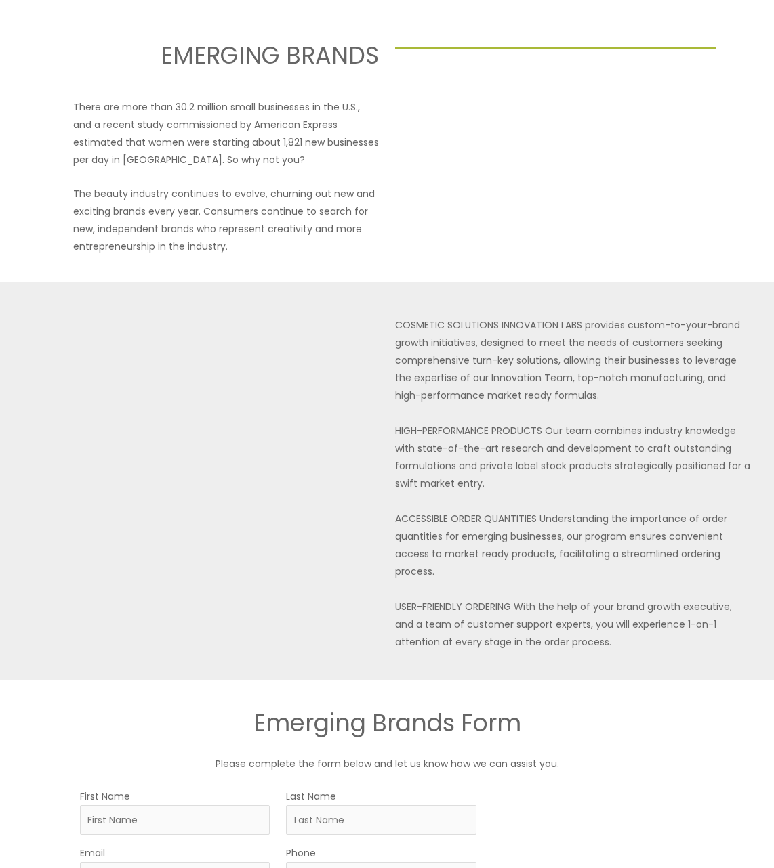
scroll to position [68, 0]
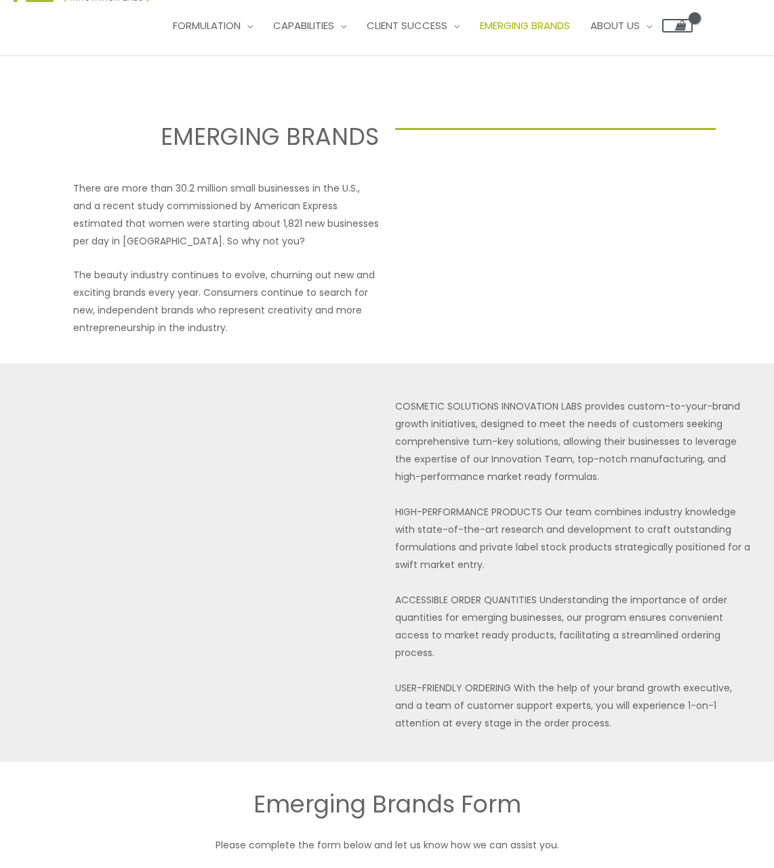
click at [623, 227] on div at bounding box center [548, 258] width 306 height 157
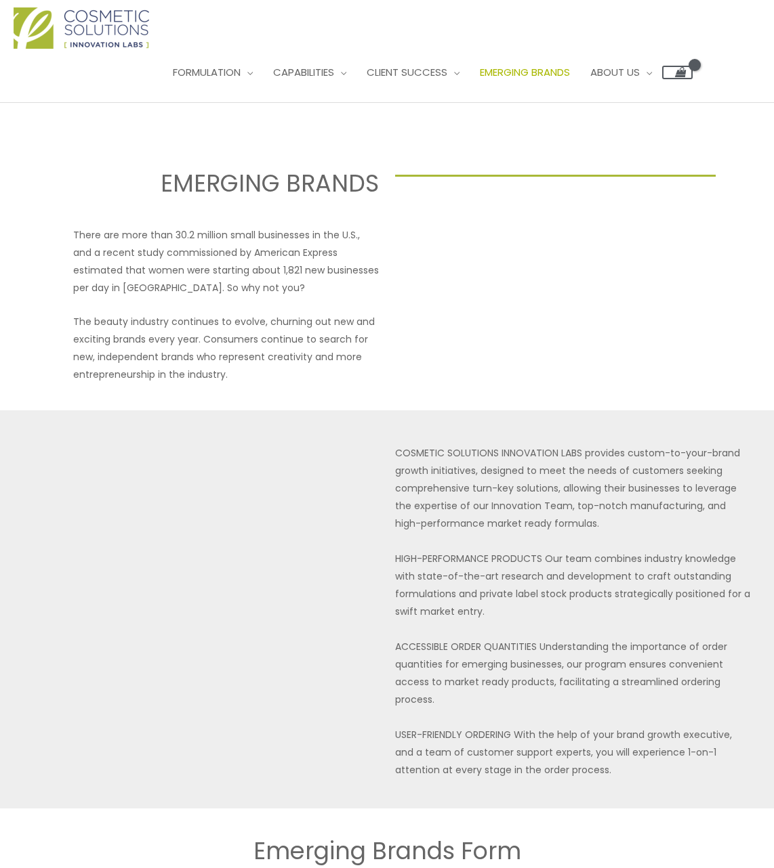
scroll to position [0, 0]
